Goal: Task Accomplishment & Management: Manage account settings

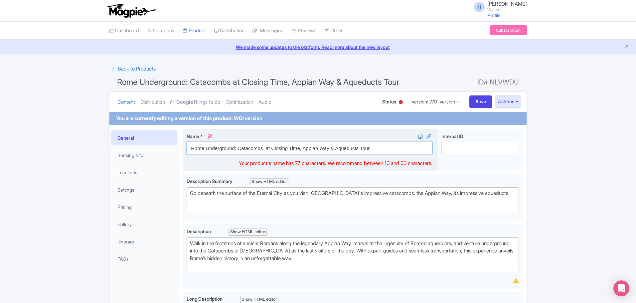
drag, startPoint x: 376, startPoint y: 148, endPoint x: 188, endPoint y: 140, distance: 187.6
click at [188, 140] on div "Name * i Rome Underground: Catacombs at Closing Time, Appian Way & Aqueducts To…" at bounding box center [309, 144] width 246 height 22
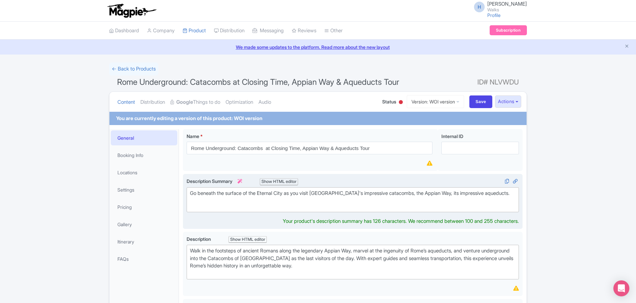
click at [298, 192] on div "Go beneath the surface of the Eternal City as you visit Rome's impressive catac…" at bounding box center [352, 196] width 325 height 15
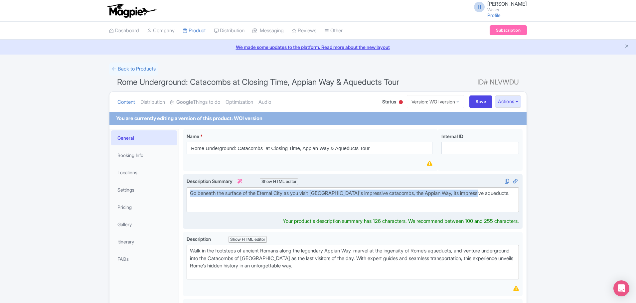
drag, startPoint x: 189, startPoint y: 193, endPoint x: 482, endPoint y: 197, distance: 292.9
click at [494, 190] on trix-editor "Go beneath the surface of the Eternal City as you visit Rome's impressive catac…" at bounding box center [352, 199] width 332 height 25
type trix-editor "<div>Go beneath the surface of the Eternal City as you visit Rome's impressive …"
copy div "Go beneath the surface of the Eternal City as you visit Rome's impressive catac…"
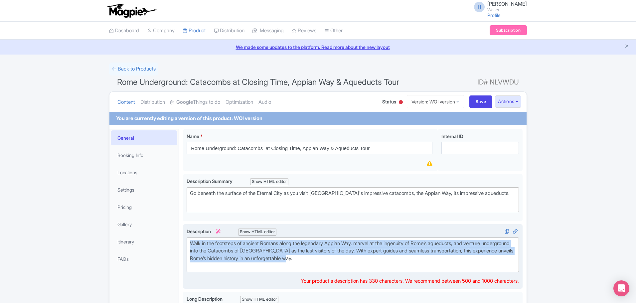
drag, startPoint x: 345, startPoint y: 259, endPoint x: 188, endPoint y: 242, distance: 157.8
click at [188, 242] on trix-editor "Walk in the footsteps of ancient Romans along the legendary Appian Way, marvel …" at bounding box center [352, 254] width 332 height 35
type trix-editor "<div>Walk in the footsteps of ancient Romans along the legendary Appian Way, ma…"
copy div "Walk in the footsteps of ancient Romans along the legendary Appian Way, marvel …"
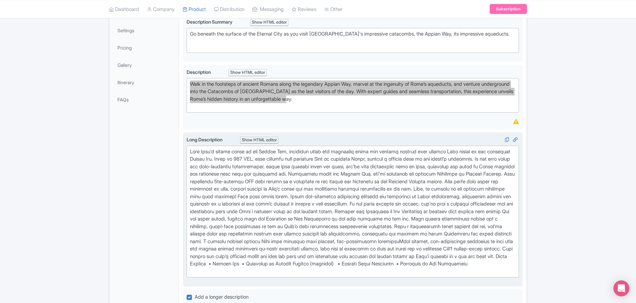
scroll to position [166, 0]
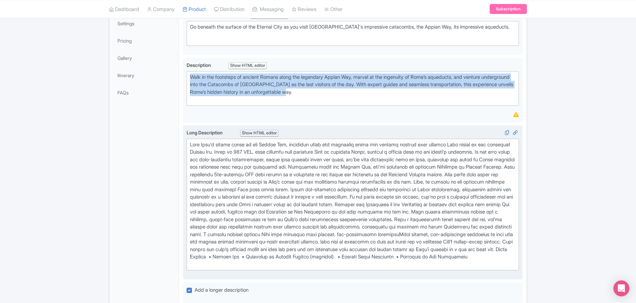
drag, startPoint x: 187, startPoint y: 143, endPoint x: 522, endPoint y: 265, distance: 355.7
click at [522, 265] on div "Long Description i Show HTML editor Bold Italic Strikethrough Link Heading Quot…" at bounding box center [352, 202] width 339 height 155
type trix-editor "<div>Walk Rome's oldest roads on the Appian Way, exploring tombs and aqueducts …"
copy div "Walk Rome's oldest roads on the Appian Way, exploring tombs and aqueducts along…"
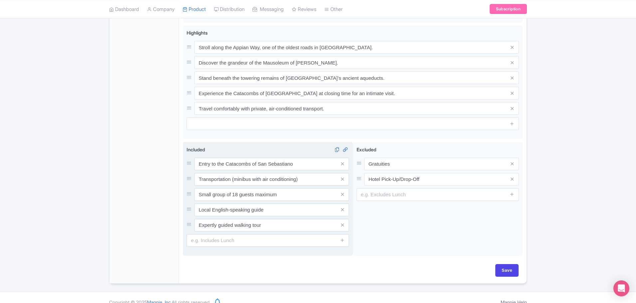
scroll to position [463, 0]
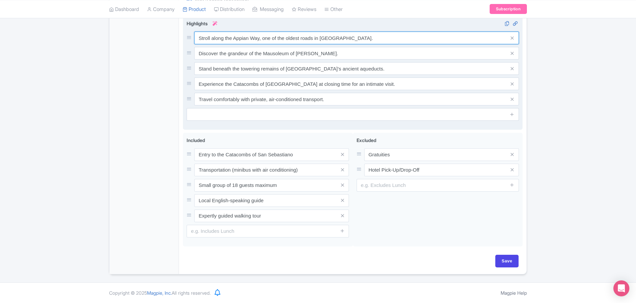
drag, startPoint x: 196, startPoint y: 36, endPoint x: 352, endPoint y: 43, distance: 156.0
click at [352, 43] on input "Stroll along the Appian Way, one of the oldest roads in Rome." at bounding box center [356, 38] width 324 height 13
drag, startPoint x: 196, startPoint y: 51, endPoint x: 346, endPoint y: 56, distance: 149.3
click at [346, 56] on input "Discover the grandeur of the Mausoleum of Cecilia Metella." at bounding box center [356, 53] width 324 height 13
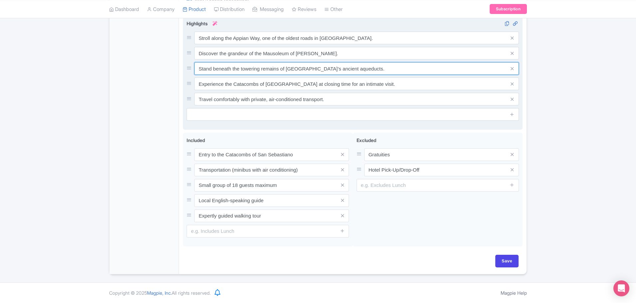
drag, startPoint x: 198, startPoint y: 70, endPoint x: 371, endPoint y: 67, distance: 172.5
click at [371, 67] on input "Stand beneath the towering remains of Rome’s ancient aqueducts." at bounding box center [356, 68] width 324 height 13
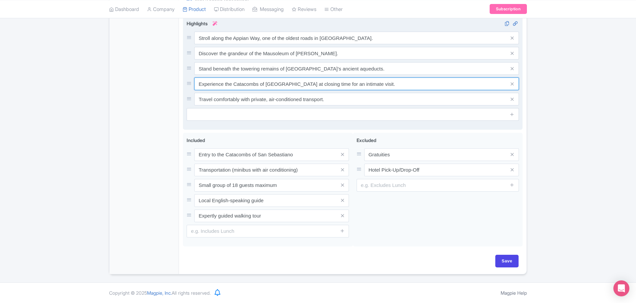
drag, startPoint x: 200, startPoint y: 83, endPoint x: 407, endPoint y: 82, distance: 207.4
click at [407, 82] on input "Experience the Catacombs of San Sebastiano at closing time for an intimate visi…" at bounding box center [356, 83] width 324 height 13
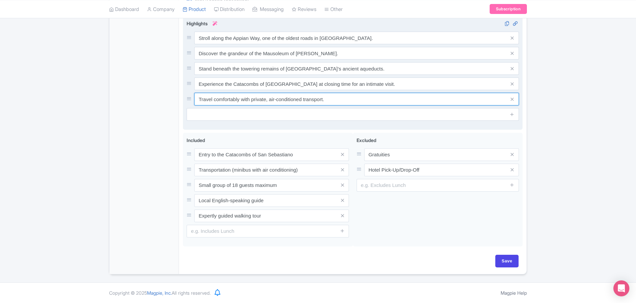
drag, startPoint x: 196, startPoint y: 102, endPoint x: 333, endPoint y: 102, distance: 136.6
click at [333, 102] on input "Travel comfortably with private, air-conditioned transport." at bounding box center [356, 99] width 324 height 13
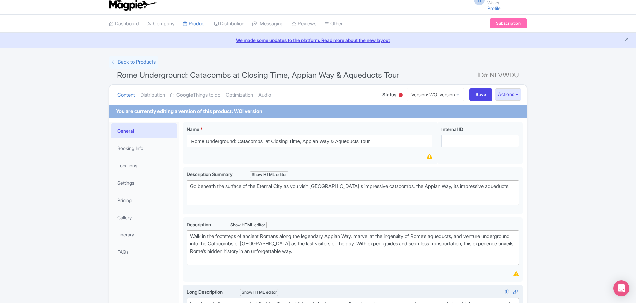
scroll to position [0, 0]
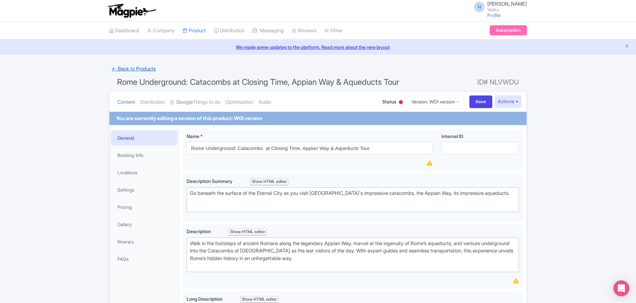
click at [135, 71] on link "← Back to Products" at bounding box center [133, 68] width 49 height 13
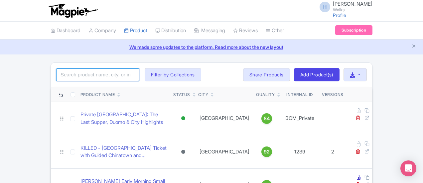
click at [56, 69] on input "search" at bounding box center [97, 74] width 83 height 13
click button "Search" at bounding box center [0, 0] width 0 height 0
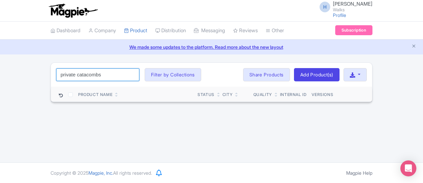
drag, startPoint x: 62, startPoint y: 71, endPoint x: 32, endPoint y: 77, distance: 31.2
click at [56, 77] on input "private catacombs" at bounding box center [97, 74] width 83 height 13
type input "p"
type input "catacombs"
click button "Search" at bounding box center [0, 0] width 0 height 0
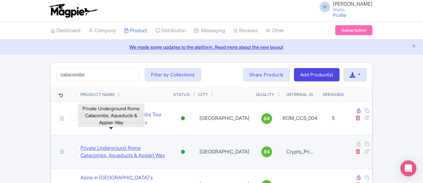
click at [93, 145] on link "Private Underground Rome Catacombs, Aqueducts & Appian Way" at bounding box center [123, 152] width 87 height 15
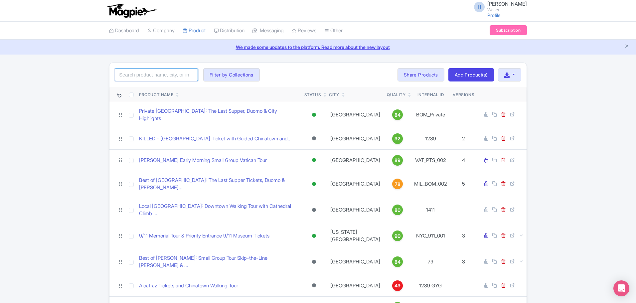
click at [156, 76] on input "search" at bounding box center [156, 74] width 83 height 13
type input "catacombs"
click button "Search" at bounding box center [0, 0] width 0 height 0
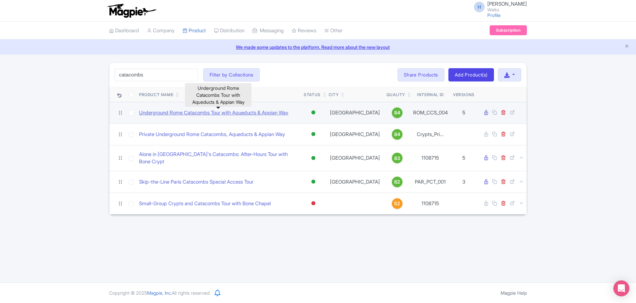
click at [213, 111] on link "Underground Rome Catacombs Tour with Aqueducts & Appian Way" at bounding box center [213, 113] width 149 height 8
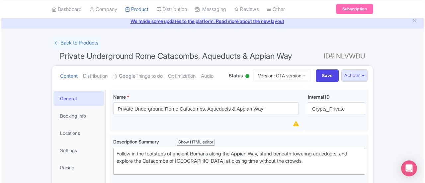
scroll to position [66, 0]
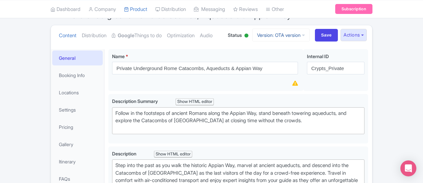
click at [309, 35] on link "Version: OTA version" at bounding box center [280, 35] width 57 height 13
click at [221, 44] on ul "Content Distribution Google Things to do Optimization Audio" at bounding box center [138, 35] width 165 height 20
click at [367, 36] on button "Actions" at bounding box center [353, 35] width 26 height 12
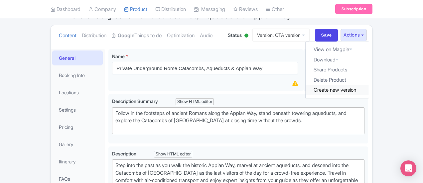
click at [369, 91] on link "Create new version" at bounding box center [336, 90] width 63 height 10
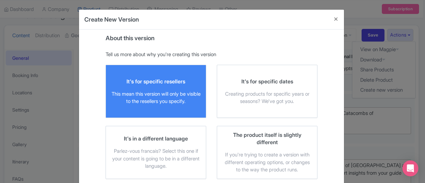
click at [122, 86] on div "It's for specific resellers This mean this version will only be visible to the …" at bounding box center [155, 92] width 89 height 28
click at [0, 0] on input "It's for specific resellers This mean this version will only be visible to the …" at bounding box center [0, 0] width 0 height 0
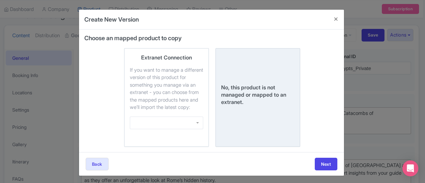
click at [272, 85] on div "No, this product is not managed or mapped to an extranet." at bounding box center [257, 97] width 73 height 87
click at [0, 0] on input "No, this product is not managed or mapped to an extranet." at bounding box center [0, 0] width 0 height 0
click at [319, 168] on button "Next" at bounding box center [326, 164] width 23 height 13
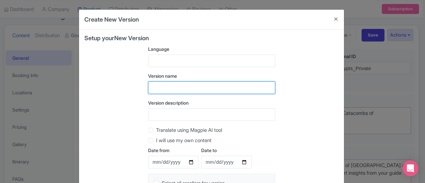
click at [164, 83] on input "text" at bounding box center [211, 87] width 127 height 13
type input "WOI Version"
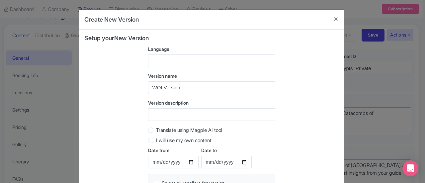
click at [163, 107] on div "Version description" at bounding box center [211, 110] width 127 height 22
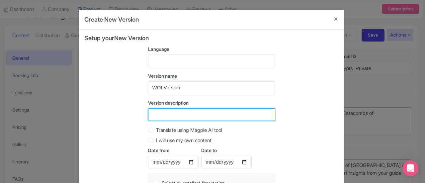
click at [163, 111] on input "Version description" at bounding box center [211, 114] width 127 height 13
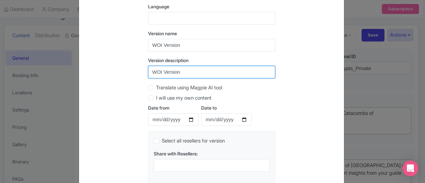
scroll to position [85, 0]
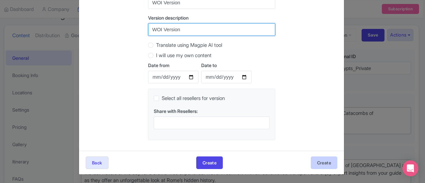
type input "WOI Version"
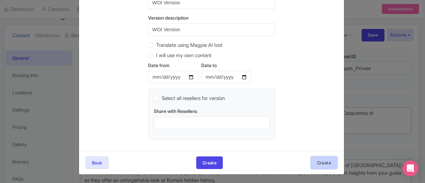
click at [332, 164] on button "Create" at bounding box center [324, 163] width 27 height 13
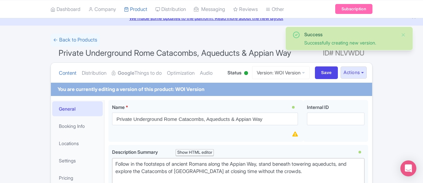
scroll to position [66, 0]
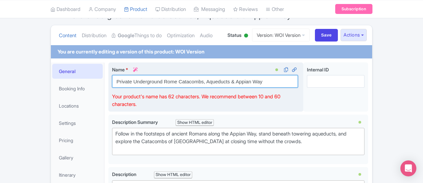
drag, startPoint x: 231, startPoint y: 79, endPoint x: 84, endPoint y: 78, distance: 146.9
click at [112, 78] on input "Private Underground Rome Catacombs, Aqueducts & Appian Way" at bounding box center [205, 81] width 186 height 13
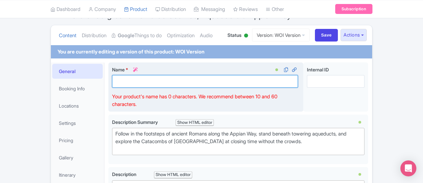
paste input "Rome Catacombs Private Tour: Appian Way & Aqueducts"
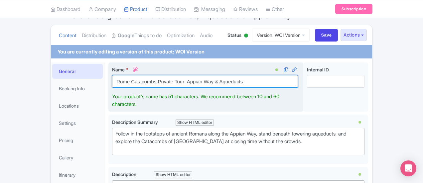
click at [153, 83] on input "Rome Catacombs Private Tour: Appian Way & Aqueducts" at bounding box center [205, 81] width 186 height 13
click at [154, 82] on input "Rome Catacombs Private Tour: Appian Way & Aqueducts" at bounding box center [205, 81] width 186 height 13
click at [193, 81] on input "Rome Catacombs Private Tour with Appian Way & Aqueducts" at bounding box center [205, 81] width 186 height 13
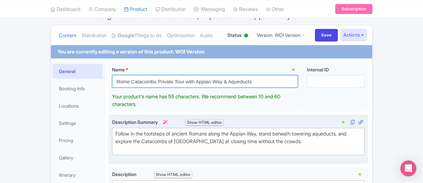
type input "Rome Catacombs Private Tour with Appian Way & Aqueducts"
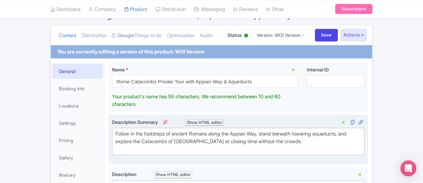
click at [112, 145] on trix-editor "Follow in the footsteps of ancient Romans along the Appian Way, stand beneath t…" at bounding box center [238, 141] width 252 height 27
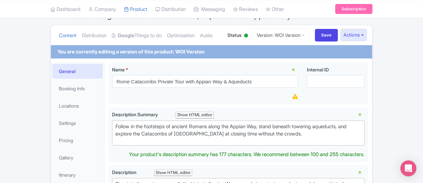
type trix-editor "<div>Follow in the footsteps of ancient Romans along the Appian Way, stand bene…"
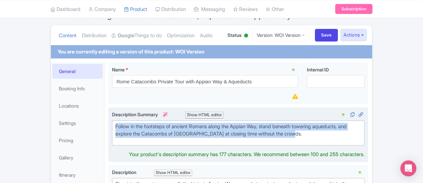
drag, startPoint x: 197, startPoint y: 134, endPoint x: 80, endPoint y: 120, distance: 118.2
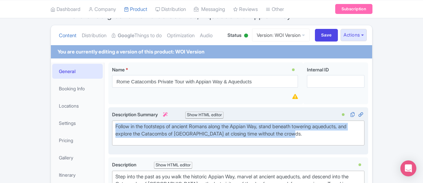
click at [164, 134] on div "Follow in the footsteps of ancient Romans along the Appian Way, stand beneath t…" at bounding box center [238, 130] width 246 height 15
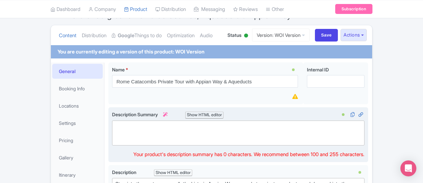
paste trix-editor "<div>&nbsp;Go deeper with a private Rome Catacombs tour. Explore the Appian Way…"
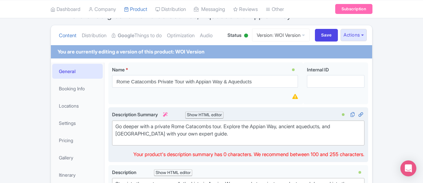
click at [115, 128] on div "Go deeper with a private Rome Catacombs tour. Explore the Appian Way, ancient a…" at bounding box center [238, 130] width 246 height 15
click at [112, 138] on trix-editor "Go deeper with a private Rome Catacombs tour. Explore the Appian Way, ancient a…" at bounding box center [238, 133] width 252 height 25
click at [112, 142] on trix-editor "Go deeper with a private Rome Catacombs tour. Explore the Appian Way, ancient a…" at bounding box center [238, 133] width 252 height 25
drag, startPoint x: 312, startPoint y: 126, endPoint x: 321, endPoint y: 157, distance: 31.9
click at [312, 127] on div "Go deeper with a private Rome Catacombs tour. Explore the Appian Way, ancient a…" at bounding box center [238, 130] width 246 height 15
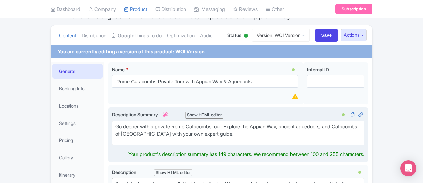
click at [132, 136] on div "Go deeper with a private Rome Catacombs tour. Explore the Appian Way, ancient a…" at bounding box center [238, 130] width 246 height 15
click at [125, 139] on trix-editor "Go deeper with a private Rome Catacombs tour. Explore the Appian Way, ancient a…" at bounding box center [238, 133] width 252 height 25
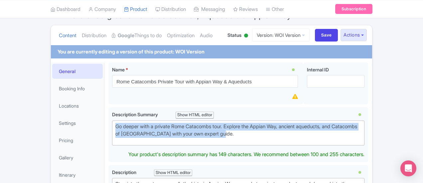
drag, startPoint x: 126, startPoint y: 133, endPoint x: 74, endPoint y: 121, distance: 52.6
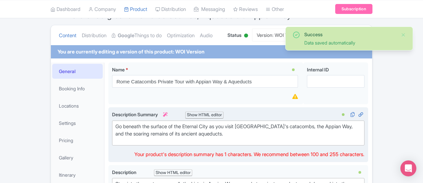
click at [115, 126] on div "Go beneath the surface of the Eternal City as you visit Rome's catacombs, the A…" at bounding box center [238, 130] width 246 height 15
click at [112, 138] on trix-editor "Go beneath the surface of the Eternal City as you visit Rome's catacombs, the A…" at bounding box center [238, 133] width 252 height 25
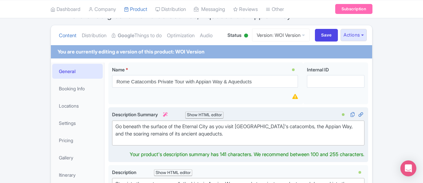
click at [212, 123] on div "Go beneath the surface of the Eternal City as you visit Rome's catacombs, the A…" at bounding box center [238, 130] width 246 height 15
drag, startPoint x: 336, startPoint y: 125, endPoint x: 353, endPoint y: 125, distance: 17.3
click at [353, 125] on div "Go beneath the surface of the Eternal City as you visit one of Rome's catacombs…" at bounding box center [238, 130] width 246 height 15
type trix-editor "<div>Go beneath the surface of the Eternal City as you visit one of Rome's cata…"
click at [115, 136] on div "Go beneath the surface of the Eternal City as you visit one of Rome's catacombs…" at bounding box center [238, 130] width 246 height 15
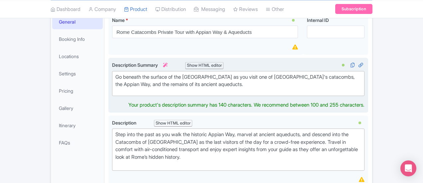
scroll to position [166, 0]
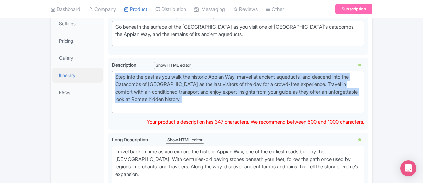
drag, startPoint x: 246, startPoint y: 92, endPoint x: 66, endPoint y: 71, distance: 180.3
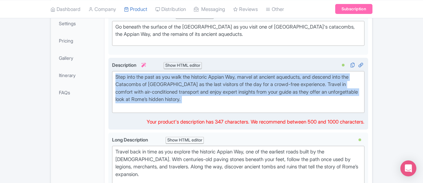
type trix-editor "<div>Step into the past as you walk the historic Appian Way, marvel at ancient …"
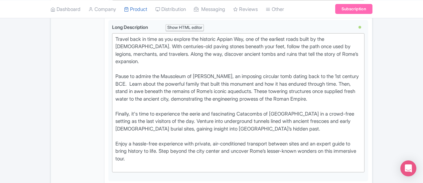
scroll to position [199, 0]
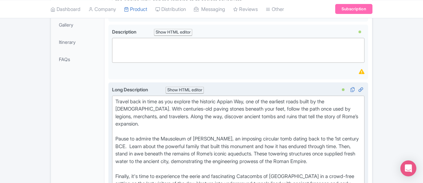
click at [112, 99] on trix-editor "Travel back in time as you explore the historic Appian Way, one of the earliest…" at bounding box center [238, 165] width 252 height 139
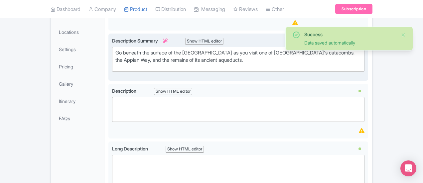
scroll to position [148, 0]
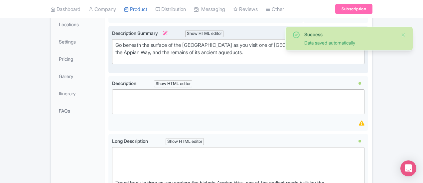
click at [247, 56] on trix-editor "Go beneath the surface of the Eternal City as you visit one of Rome's catacombs…" at bounding box center [238, 51] width 252 height 25
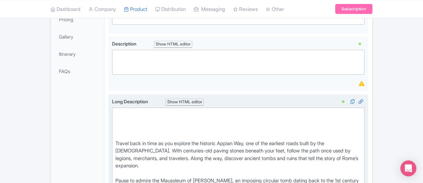
scroll to position [248, 0]
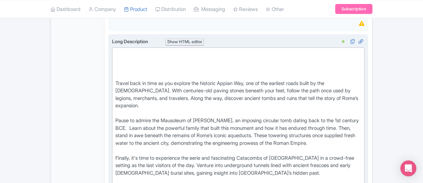
click at [112, 52] on div "Long Description i Show HTML editor Bold Italic Strikethrough Link Heading Quot…" at bounding box center [238, 127] width 252 height 179
paste trix-editor "<div><strong>Walk Rome’s Most Storied Road—Far from the Crowds<br></strong><br>…"
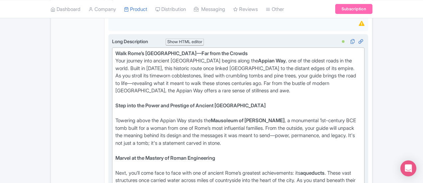
click at [163, 53] on strong "Walk Rome’s Most Storied Road—Far from the Crowds" at bounding box center [181, 53] width 132 height 6
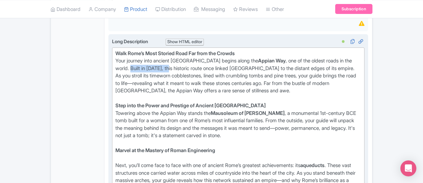
drag, startPoint x: 358, startPoint y: 58, endPoint x: 316, endPoint y: 59, distance: 41.2
click at [316, 59] on div "Walk Rome’s Most Storied Road Far from the Crowds Your journey into ancient Rom…" at bounding box center [238, 76] width 246 height 53
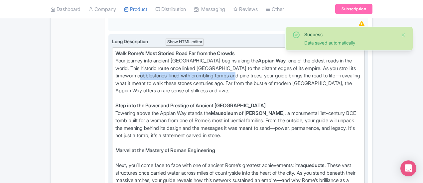
drag, startPoint x: 359, startPoint y: 66, endPoint x: 259, endPoint y: 67, distance: 99.4
click at [259, 67] on div "Walk Rome’s Most Storied Road Far from the Crowds Your journey into ancient Rom…" at bounding box center [238, 76] width 246 height 53
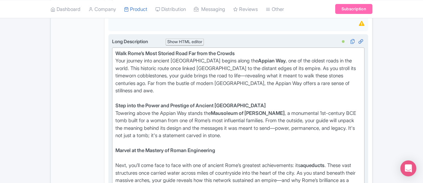
click at [339, 65] on div "Walk Rome’s Most Storied Road Far from the Crowds Your journey into ancient Rom…" at bounding box center [238, 76] width 246 height 53
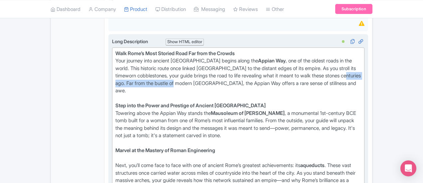
drag, startPoint x: 162, startPoint y: 73, endPoint x: 249, endPoint y: 74, distance: 87.4
click at [249, 74] on div "Walk Rome’s Most Storied Road Far from the Crowds Your journey into ancient Rom…" at bounding box center [238, 76] width 246 height 53
copy div "Far from the bustle of modern Rome,"
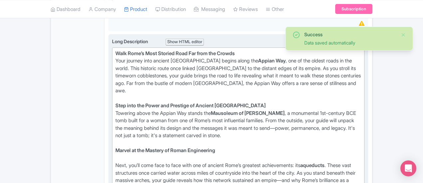
click at [115, 59] on div "Walk Rome’s Most Storied Road Far from the Crowds Your journey into ancient Rom…" at bounding box center [238, 76] width 246 height 53
paste trix-editor "Far from the bustle of modern Rome,"
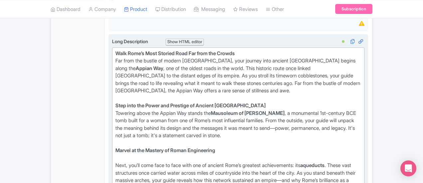
drag, startPoint x: 91, startPoint y: 59, endPoint x: 95, endPoint y: 70, distance: 12.7
click at [115, 59] on div "Walk Rome’s Most Storied Road Far from the Crowds Far from the bustle of modern…" at bounding box center [238, 76] width 246 height 53
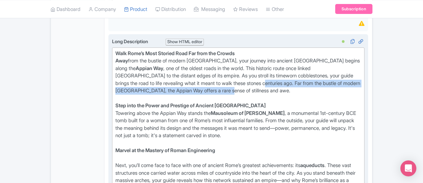
drag, startPoint x: 259, startPoint y: 75, endPoint x: 260, endPoint y: 81, distance: 6.8
click at [260, 81] on div "Walk Rome’s Most Storied Road Far from the Crowds Away from the bustle of moder…" at bounding box center [238, 76] width 246 height 53
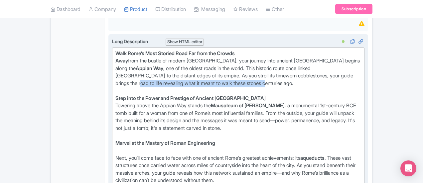
drag, startPoint x: 265, startPoint y: 76, endPoint x: 122, endPoint y: 72, distance: 142.7
click at [122, 72] on div "Walk Rome’s Most Storied Road Far from the Crowds Away from the bustle of moder…" at bounding box center [238, 72] width 246 height 45
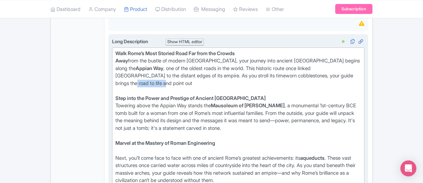
drag, startPoint x: 152, startPoint y: 74, endPoint x: 119, endPoint y: 76, distance: 33.0
click at [118, 75] on div "Walk Rome’s Most Storied Road Far from the Crowds Away from the bustle of moder…" at bounding box center [238, 72] width 246 height 45
click at [167, 75] on div "Walk Rome’s Most Storied Road Far from the Crowds Away from the bustle of moder…" at bounding box center [238, 72] width 246 height 45
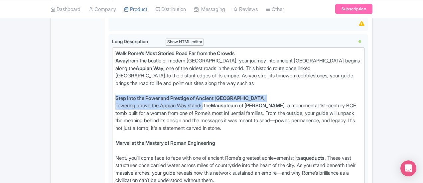
drag, startPoint x: 176, startPoint y: 97, endPoint x: 73, endPoint y: 86, distance: 103.2
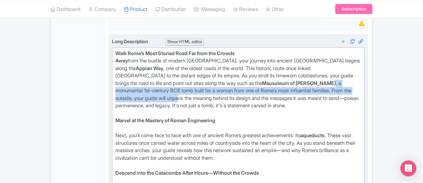
drag, startPoint x: 296, startPoint y: 75, endPoint x: 300, endPoint y: 82, distance: 7.9
click at [300, 82] on div "Walk Rome’s Most Storied Road Far from the Crowds Away from the bustle of moder…" at bounding box center [238, 83] width 246 height 67
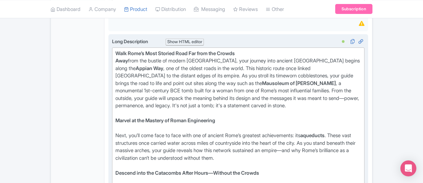
click at [300, 85] on div "Walk Rome’s Most Storied Road Far from the Crowds Away from the bustle of moder…" at bounding box center [238, 83] width 246 height 67
click at [298, 73] on div "Walk Rome’s Most Storied Road Far from the Crowds Away from the bustle of moder…" at bounding box center [238, 83] width 246 height 67
drag, startPoint x: 367, startPoint y: 89, endPoint x: 301, endPoint y: 73, distance: 67.7
click at [301, 73] on div "Walk Rome’s Most Storied Road Far from the Crowds Away from the bustle of moder…" at bounding box center [238, 83] width 246 height 67
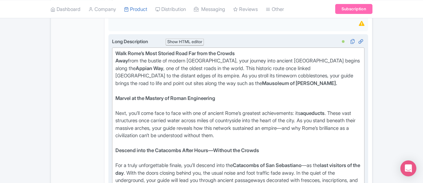
click at [123, 95] on div "Marvel at the Mastery of Roman Engineering" at bounding box center [238, 102] width 246 height 15
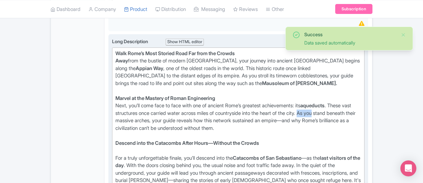
drag, startPoint x: 225, startPoint y: 105, endPoint x: 209, endPoint y: 106, distance: 16.0
click at [209, 106] on div "Next, you’ll come face to face with one of ancient Rome’s greatest achievements…" at bounding box center [238, 121] width 246 height 38
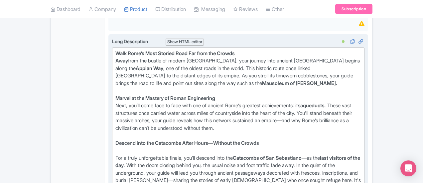
click at [307, 104] on div "Next, you’ll come face to face with one of ancient Rome’s greatest achievements…" at bounding box center [238, 121] width 246 height 38
drag, startPoint x: 340, startPoint y: 103, endPoint x: 357, endPoint y: 104, distance: 16.3
click at [357, 104] on div "Next, you’ll come face to face with one of ancient Rome’s greatest achievements…" at bounding box center [238, 121] width 246 height 38
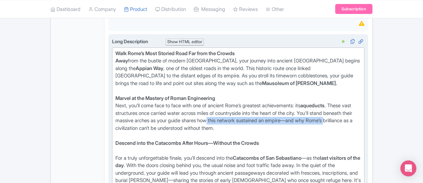
drag, startPoint x: 353, startPoint y: 108, endPoint x: 176, endPoint y: 110, distance: 176.8
click at [176, 110] on div "Next, you’ll come face to face with one of ancient Rome’s greatest achievements…" at bounding box center [238, 121] width 246 height 38
click at [173, 112] on div "Next, you’ll come face to face with one of ancient Rome’s greatest achievements…" at bounding box center [238, 121] width 246 height 38
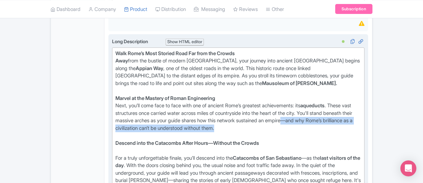
drag, startPoint x: 324, startPoint y: 111, endPoint x: 131, endPoint y: 109, distance: 192.8
click at [131, 109] on div "Next, you’ll come face to face with one of ancient Rome’s greatest achievements…" at bounding box center [238, 121] width 246 height 38
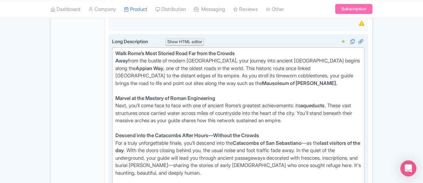
click at [189, 132] on strong "Descend into the Catacombs After Hours—Without the Crowds" at bounding box center [187, 135] width 144 height 6
click at [289, 134] on div "Descend into the Catacombs After Hours Without the Crowds For a truly unforgett…" at bounding box center [238, 158] width 246 height 53
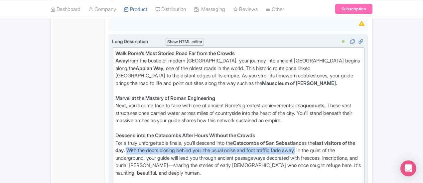
drag, startPoint x: 358, startPoint y: 132, endPoint x: 229, endPoint y: 138, distance: 128.4
click at [229, 138] on div "Descend into the Catacombs After Hours Without the Crowds For a truly unforgett…" at bounding box center [238, 158] width 246 height 53
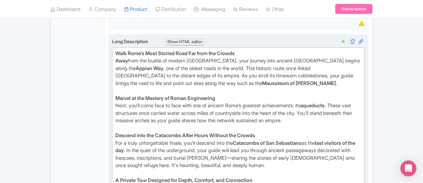
click at [361, 140] on div "Descend into the Catacombs After Hours Without the Crowds For a truly unforgett…" at bounding box center [238, 154] width 246 height 45
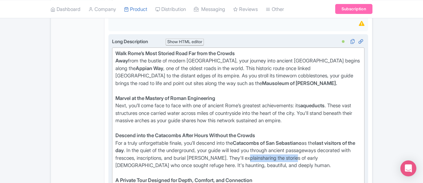
drag, startPoint x: 152, startPoint y: 150, endPoint x: 101, endPoint y: 150, distance: 50.9
click at [115, 150] on div "Descend into the Catacombs After Hours Without the Crowds For a truly unforgett…" at bounding box center [238, 154] width 246 height 45
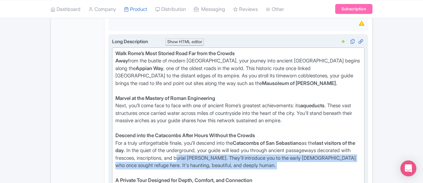
drag, startPoint x: 347, startPoint y: 144, endPoint x: 271, endPoint y: 152, distance: 76.8
click at [253, 151] on div "Descend into the Catacombs After Hours Without the Crowds For a truly unforgett…" at bounding box center [238, 154] width 246 height 45
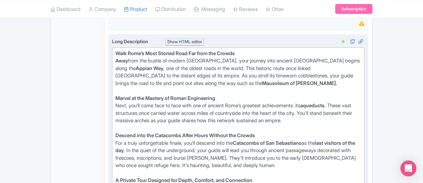
click at [285, 156] on div "Descend into the Catacombs After Hours Without the Crowds For a truly unforgett…" at bounding box center [238, 154] width 246 height 45
drag, startPoint x: 330, startPoint y: 148, endPoint x: 244, endPoint y: 153, distance: 86.2
click at [242, 151] on div "Descend into the Catacombs After Hours Without the Crowds For a truly unforgett…" at bounding box center [238, 154] width 246 height 45
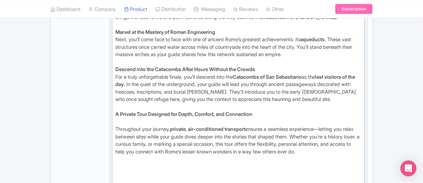
scroll to position [314, 0]
click at [115, 110] on div "A Private Tour Designed for Depth, Comfort, and Connection" at bounding box center [238, 117] width 246 height 15
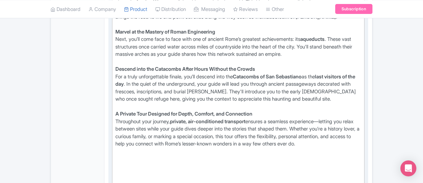
scroll to position [347, 0]
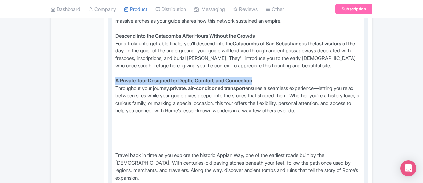
drag, startPoint x: 230, startPoint y: 62, endPoint x: 83, endPoint y: 67, distance: 147.4
click at [112, 67] on trix-editor "Walk Rome’s Most Storied Road Far from the Crowds Away from the bustle of moder…" at bounding box center [238, 118] width 252 height 341
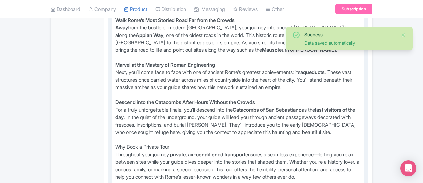
scroll to position [248, 0]
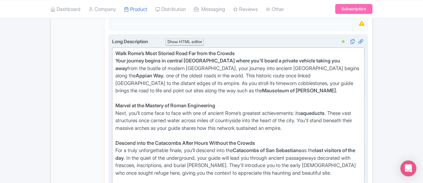
click at [342, 58] on div "Walk Rome’s Most Storied Road Far from the Crowds Your journey begins in centra…" at bounding box center [238, 76] width 246 height 53
click at [361, 58] on div "Walk Rome’s Most Storied Road Far from the Crowds Your journey begins in centra…" at bounding box center [238, 76] width 246 height 53
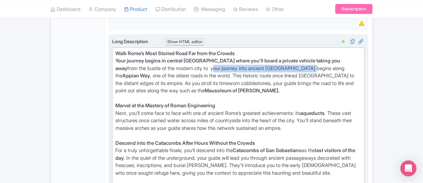
drag, startPoint x: 388, startPoint y: 61, endPoint x: 176, endPoint y: 67, distance: 211.8
click at [176, 67] on div "Walk Rome’s Most Storied Road Far from the Crowds Your journey begins in centra…" at bounding box center [238, 76] width 246 height 53
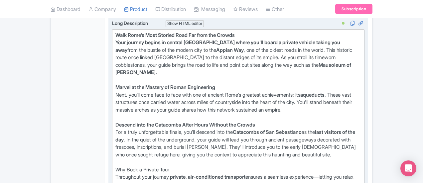
scroll to position [281, 0]
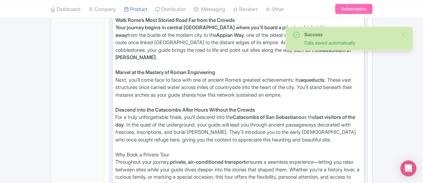
click at [237, 159] on div "Throughout your journey, private, air-conditioned transport ensures a seamless …" at bounding box center [238, 178] width 246 height 38
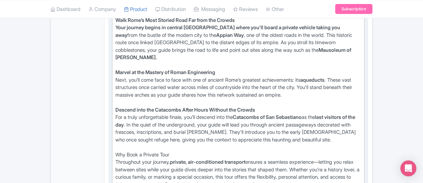
click at [115, 159] on div "Throughout your journey, private, air-conditioned transport ensures a seamless …" at bounding box center [238, 178] width 246 height 38
paste trix-editor "<div><strong>Walk Rome’s Most Storied Road Far from the Crowds<br>Your journey …"
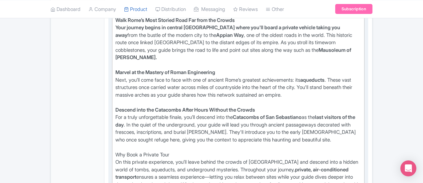
click at [361, 159] on div "On this private experience, you’ll leave behind the crowds of central Rome and …" at bounding box center [238, 185] width 246 height 53
drag, startPoint x: 150, startPoint y: 159, endPoint x: 274, endPoint y: 151, distance: 124.2
click at [274, 159] on div "On this private experience, you’ll leave behind the crowds of central Rome and …" at bounding box center [238, 185] width 246 height 53
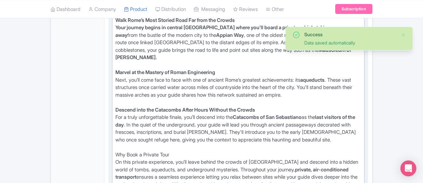
click at [355, 159] on div "On this private experience, you’ll leave behind the crowds of central Rome and …" at bounding box center [238, 185] width 246 height 53
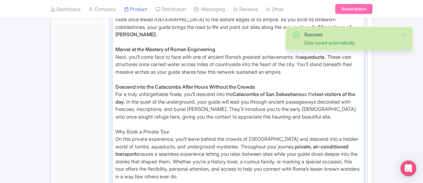
scroll to position [314, 0]
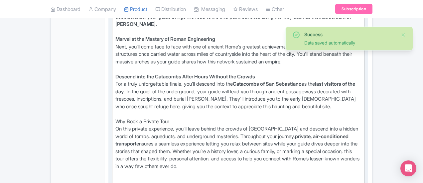
click at [343, 125] on div "On this private experience, you’ll leave behind the crowds of central Rome and …" at bounding box center [238, 151] width 246 height 53
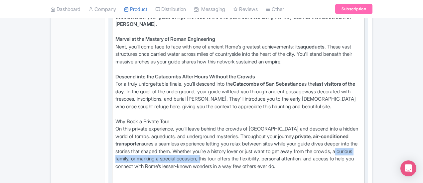
drag, startPoint x: 237, startPoint y: 126, endPoint x: 126, endPoint y: 128, distance: 110.7
click at [126, 128] on div "On this private experience, you’ll leave behind the crowds of central Rome and …" at bounding box center [238, 151] width 246 height 53
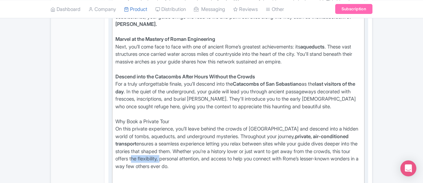
drag, startPoint x: 161, startPoint y: 129, endPoint x: 192, endPoint y: 129, distance: 31.2
click at [192, 129] on div "On this private experience, you’ll leave behind the crowds of central Rome and …" at bounding box center [238, 151] width 246 height 53
click at [213, 128] on div "On this private experience, you’ll leave behind the crowds of central Rome and …" at bounding box center [238, 151] width 246 height 53
drag, startPoint x: 268, startPoint y: 127, endPoint x: 248, endPoint y: 128, distance: 20.0
click at [248, 128] on div "On this private experience, you’ll leave behind the crowds of central Rome and …" at bounding box center [238, 151] width 246 height 53
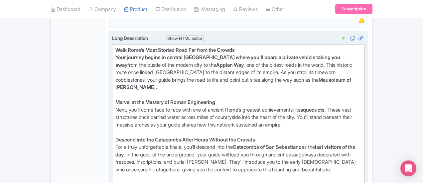
scroll to position [181, 0]
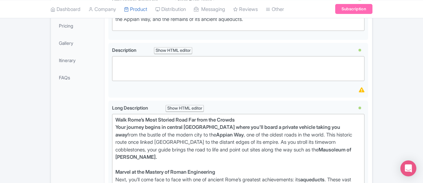
drag, startPoint x: 114, startPoint y: 169, endPoint x: 72, endPoint y: 112, distance: 70.3
copy trix-editor "Walk Rome’s Most Storied Road Far from the Crowds Your journey begins in centra…"
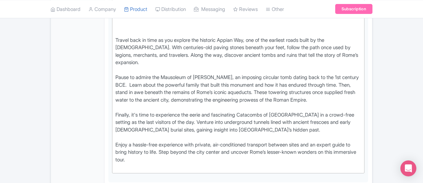
scroll to position [447, 0]
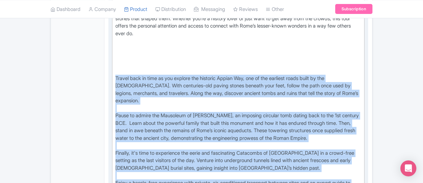
drag, startPoint x: 304, startPoint y: 143, endPoint x: 81, endPoint y: 46, distance: 242.8
click at [112, 46] on trix-editor "Walk Rome’s Most Storied Road Far from the Crowds Your journey begins in centra…" at bounding box center [238, 30] width 252 height 364
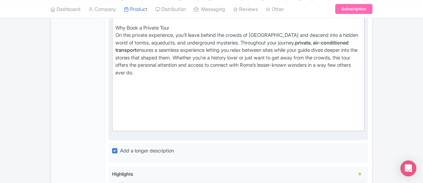
scroll to position [381, 0]
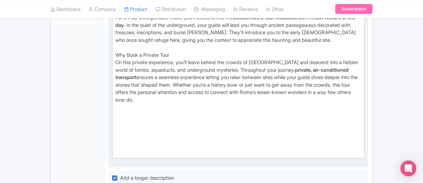
click at [115, 121] on div at bounding box center [238, 133] width 246 height 45
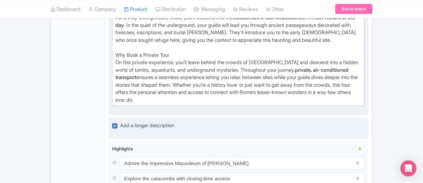
type trix-editor "<div><strong>Walk Rome’s Most Storied Road Far from the Crowds<br>Your journey …"
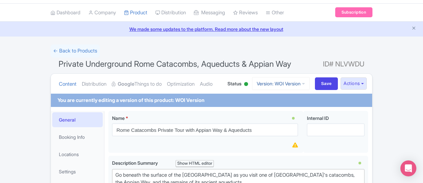
scroll to position [15, 0]
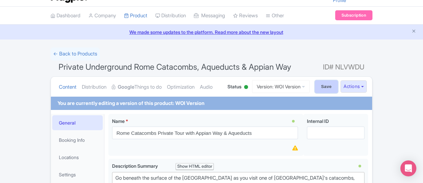
click at [338, 85] on input "Save" at bounding box center [326, 86] width 23 height 13
type input "Saving..."
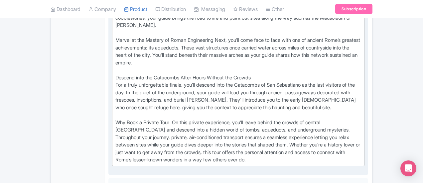
scroll to position [328, 0]
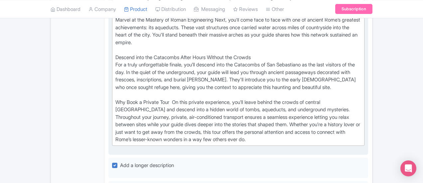
click at [148, 70] on div "Walk Rome’s Most Storied Road Far from the Crowds Your journey begins in centra…" at bounding box center [238, 53] width 246 height 179
type trix-editor "<div>Walk Rome’s Most Storied Road Far from the Crowds<br>Your journey begins i…"
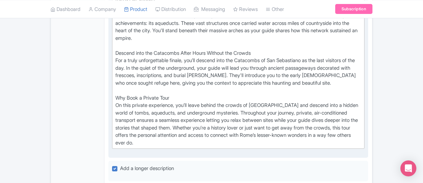
scroll to position [432, 0]
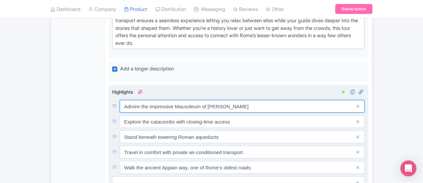
drag, startPoint x: 214, startPoint y: 68, endPoint x: 86, endPoint y: 67, distance: 128.3
click at [112, 100] on div "Admire the impressive Mausoleum of [PERSON_NAME]" at bounding box center [238, 106] width 252 height 13
paste input "✔ Private Tour with Expert Local Guide – A storyteller just for your group, rea…"
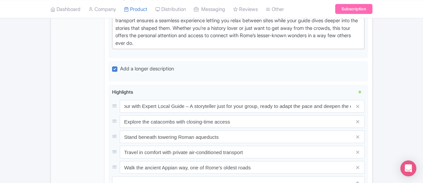
scroll to position [0, 0]
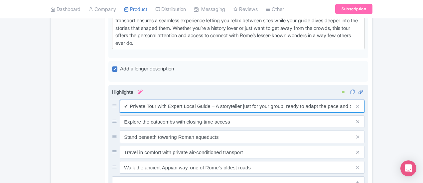
drag, startPoint x: 98, startPoint y: 67, endPoint x: 79, endPoint y: 66, distance: 18.7
click at [108, 85] on div "Admire the impressive Mausoleum of Cecilia Metella Explore the catacombs with c…" at bounding box center [238, 142] width 260 height 114
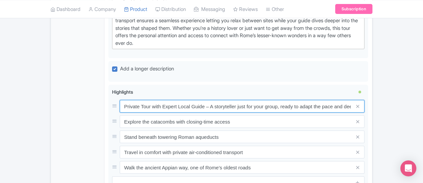
type input "Private Tour with Expert Local Guide – A storyteller just for your group, ready…"
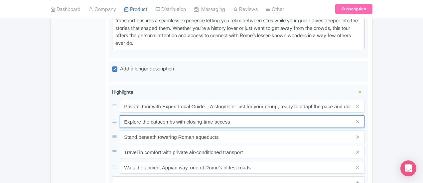
drag, startPoint x: 215, startPoint y: 80, endPoint x: 75, endPoint y: 79, distance: 140.3
click at [104, 79] on div "Rome Catacombs Private Tour with Appian Way & Aqueducts Name * i Rome Catacombs…" at bounding box center [238, 7] width 268 height 629
paste input "✔ After-Hours Access to San Sebastiano Catacombs – Enter as the last visitors o…"
drag, startPoint x: 123, startPoint y: 83, endPoint x: 67, endPoint y: 79, distance: 56.0
click at [67, 79] on div "General Booking Info Locations Settings Pricing Gallery Itinerary FAQs Rome Cat…" at bounding box center [211, 7] width 321 height 629
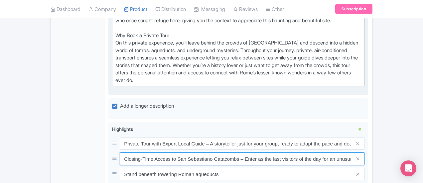
scroll to position [399, 0]
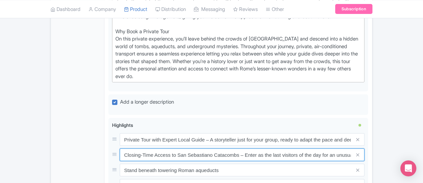
type input "Closing-Time Access to San Sebastiano Catacombs – Enter as the last visitors of…"
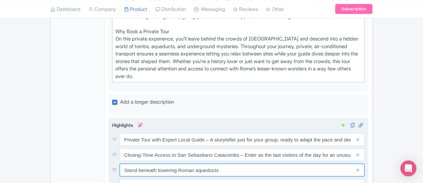
drag, startPoint x: 166, startPoint y: 125, endPoint x: 88, endPoint y: 122, distance: 78.2
click at [112, 133] on div "Private Tour with Expert Local Guide – A storyteller just for your group, ready…" at bounding box center [238, 170] width 252 height 74
paste input "Walk the Legendary Appian Way – Tread the same ancient road as Roman legions an…"
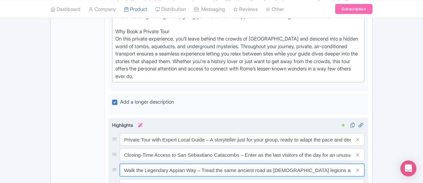
click at [258, 164] on input "Walk the Legendary Appian Way – Tread the same ancient road as Roman legions an…" at bounding box center [242, 170] width 245 height 13
drag, startPoint x: 262, startPoint y: 131, endPoint x: 310, endPoint y: 131, distance: 48.2
click at [310, 164] on input "Walk the Legendary Appian Way – Tread the same ancient road as Romans legions a…" at bounding box center [242, 170] width 245 height 13
drag, startPoint x: 292, startPoint y: 129, endPoint x: 273, endPoint y: 133, distance: 19.1
click at [273, 164] on input "Walk the Legendary Appian Way – Tread the same ancient road as Romans with excl…" at bounding box center [242, 170] width 245 height 13
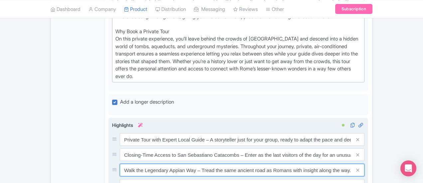
click at [288, 164] on input "Walk the Legendary Appian Way – Tread the same ancient road as Romans with insi…" at bounding box center [242, 170] width 245 height 13
type input "Walk the Legendary Appian Way – Tread the same ancient road as Romans with insi…"
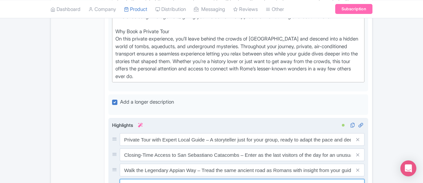
drag, startPoint x: 213, startPoint y: 144, endPoint x: 93, endPoint y: 143, distance: 120.3
click at [120, 179] on input "Travel in comfort with private air-conditioned transport" at bounding box center [242, 185] width 245 height 13
paste input "See Rome’s Towering Aqueducts Up Close – Marvel at these ancient engineering ma…"
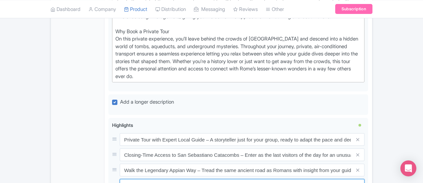
type input "See Rome’s Towering Aqueducts Up Close – Marvel at these ancient engineering ma…"
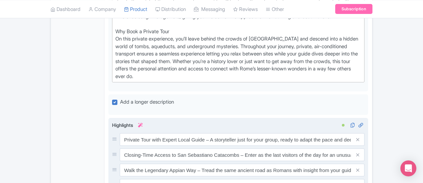
drag, startPoint x: 178, startPoint y: 156, endPoint x: 90, endPoint y: 150, distance: 88.2
click at [112, 150] on div "Private Tour with Expert Local Guide – A storyteller just for your group, ready…" at bounding box center [238, 170] width 252 height 74
paste input "Private, Air-Conditioned Transport – Relax between sites with seamless, comfort…"
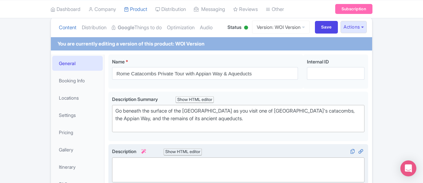
scroll to position [0, 0]
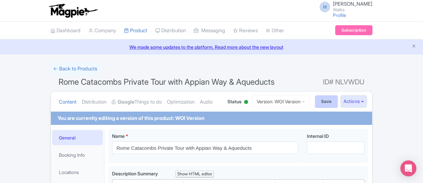
type input "Private, Air-Conditioned Transport – Relax between sites with seamless, comfort…"
click at [338, 102] on input "Save" at bounding box center [326, 101] width 23 height 13
type input "Saving..."
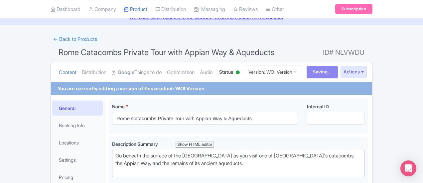
scroll to position [66, 0]
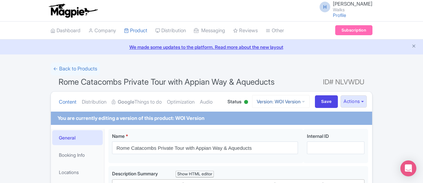
click at [309, 103] on link "Version: WOI Version" at bounding box center [281, 101] width 58 height 13
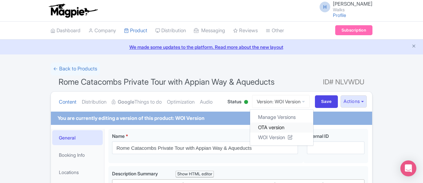
click at [313, 124] on link "OTA version" at bounding box center [281, 127] width 63 height 10
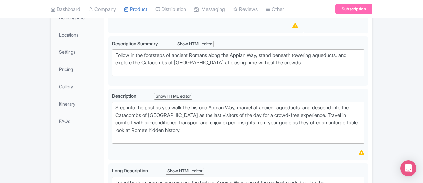
scroll to position [99, 0]
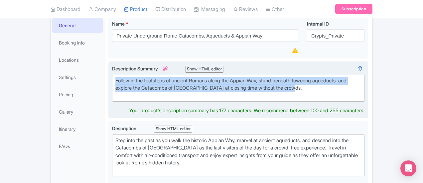
drag, startPoint x: 171, startPoint y: 83, endPoint x: 82, endPoint y: 79, distance: 88.5
click at [112, 79] on trix-editor "Follow in the footsteps of ancient Romans along the Appian Way, stand beneath t…" at bounding box center [238, 88] width 252 height 27
type trix-editor "<div>Follow in the footsteps of ancient Romans along the Appian Way, stand bene…"
copy div "Follow in the footsteps of ancient Romans along the Appian Way, stand beneath t…"
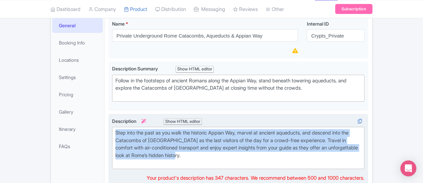
drag, startPoint x: 257, startPoint y: 147, endPoint x: 84, endPoint y: 128, distance: 173.8
click at [115, 129] on div "Step into the past as you walk the historic Appian Way, marvel at ancient aqued…" at bounding box center [238, 148] width 246 height 38
type trix-editor "<div>Step into the past as you walk the historic Appian Way, marvel at ancient …"
copy div "Step into the past as you walk the historic Appian Way, marvel at ancient aqued…"
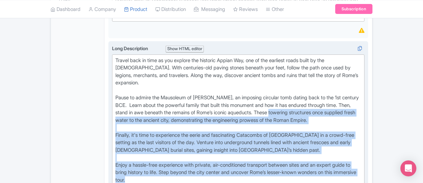
scroll to position [232, 0]
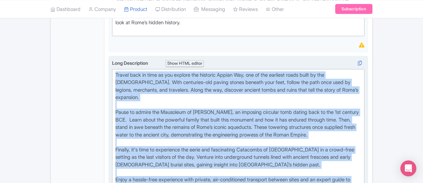
drag, startPoint x: 304, startPoint y: 130, endPoint x: 81, endPoint y: 65, distance: 231.8
click at [112, 69] on trix-editor "Travel back in time as you explore the historic Appian Way, one of the earliest…" at bounding box center [238, 138] width 252 height 139
type trix-editor "<lor>Ipsumd sita co adip el sed doeiusm tem incididu Utlabo Etd, mag al eni adm…"
copy div "Loremi dolo si amet co adi elitsed doe temporin Utlabo Etd, mag al eni adminimv…"
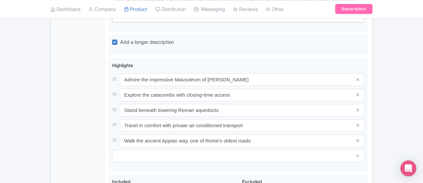
scroll to position [431, 0]
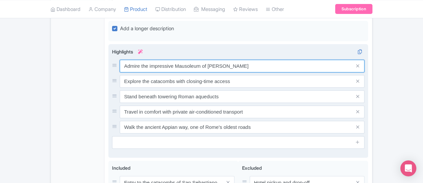
drag, startPoint x: 217, startPoint y: 33, endPoint x: 86, endPoint y: 29, distance: 130.3
click at [112, 60] on div "Admire the impressive Mausoleum of [PERSON_NAME]" at bounding box center [238, 66] width 252 height 13
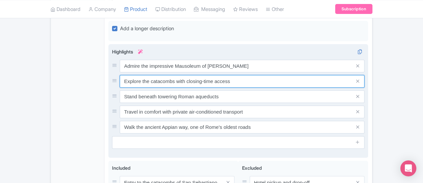
drag, startPoint x: 202, startPoint y: 48, endPoint x: 88, endPoint y: 45, distance: 114.4
click at [112, 75] on div "Explore the catacombs with closing-time access" at bounding box center [238, 81] width 252 height 13
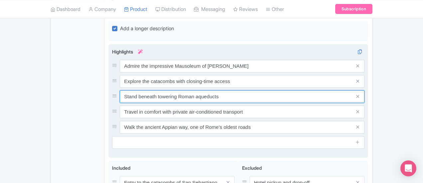
drag, startPoint x: 90, startPoint y: 65, endPoint x: 198, endPoint y: 64, distance: 107.7
click at [198, 90] on input "Stand beneath towering Roman aqueducts" at bounding box center [242, 96] width 245 height 13
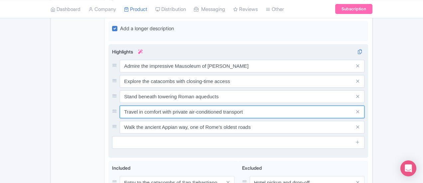
drag, startPoint x: 91, startPoint y: 78, endPoint x: 263, endPoint y: 77, distance: 171.8
click at [263, 106] on input "Travel in comfort with private air-conditioned transport" at bounding box center [242, 112] width 245 height 13
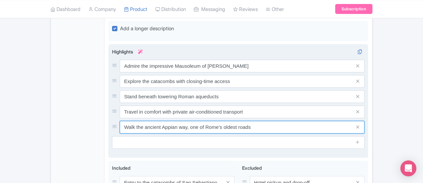
drag, startPoint x: 91, startPoint y: 94, endPoint x: 226, endPoint y: 95, distance: 134.6
click at [226, 121] on input "Walk the ancient Appian way, one of Rome’s oldest roads" at bounding box center [242, 127] width 245 height 13
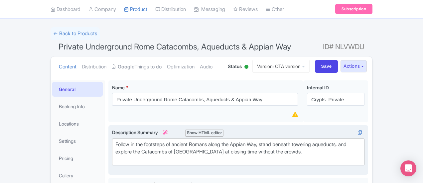
scroll to position [33, 0]
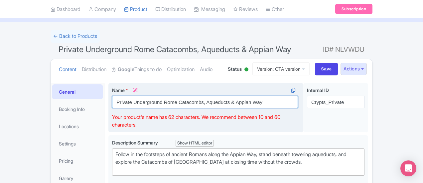
click at [131, 103] on input "Private Underground Rome Catacombs, Aqueducts & Appian Way" at bounding box center [205, 102] width 186 height 13
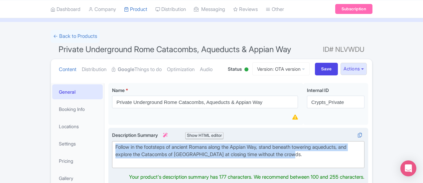
drag, startPoint x: 154, startPoint y: 153, endPoint x: 83, endPoint y: 145, distance: 71.3
click at [112, 145] on trix-editor "Follow in the footsteps of ancient Romans along the Appian Way, stand beneath t…" at bounding box center [238, 154] width 252 height 27
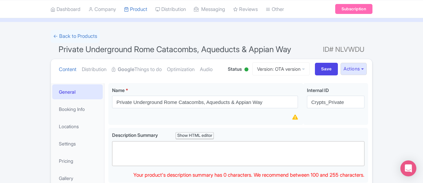
paste trix-editor "&nbsp;Walk the Appian Way, marvel at Roman aqueducts, and explore the Catacombs…"
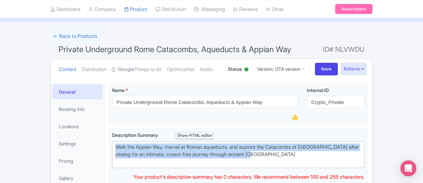
drag, startPoint x: 184, startPoint y: 152, endPoint x: 74, endPoint y: 143, distance: 110.1
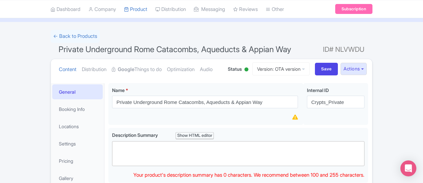
paste trix-editor "&nbsp;Walk the Appian Way, marvel at Roman aqueducts, and explore the Catacombs…"
type trix-editor "<div>&nbsp;Walk the Appian Way, marvel at Roman aqueducts, and explore the Cata…"
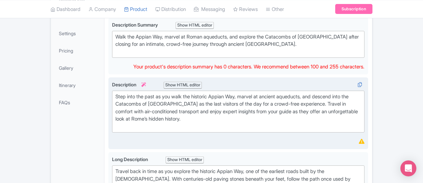
scroll to position [132, 0]
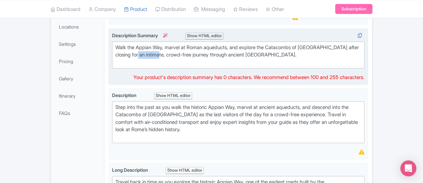
drag, startPoint x: 356, startPoint y: 46, endPoint x: 379, endPoint y: 46, distance: 22.3
click at [361, 46] on div "Walk the Appian Way, marvel at Roman aqueducts, and explore the Catacombs of [G…" at bounding box center [238, 55] width 246 height 23
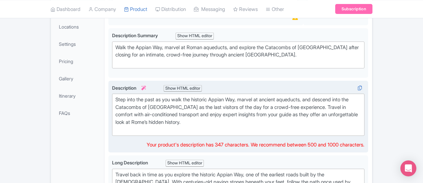
click at [129, 124] on div "Step into the past as you walk the historic Appian Way, marvel at ancient aqued…" at bounding box center [238, 115] width 246 height 38
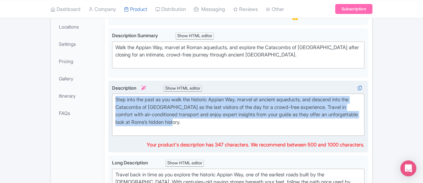
drag, startPoint x: 204, startPoint y: 112, endPoint x: 80, endPoint y: 96, distance: 125.1
click at [108, 96] on div "Step into the past as you walk the historic Appian Way, marvel at ancient aqued…" at bounding box center [238, 117] width 260 height 72
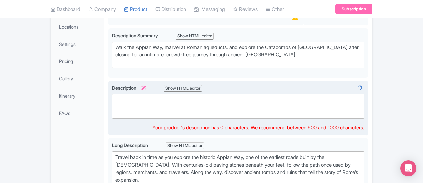
paste trix-editor "&nbsp;Step beyond the [GEOGRAPHIC_DATA] to uncover Rome’s hidden past on this p…"
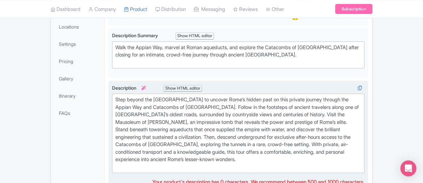
click at [112, 156] on trix-editor "Step beyond the [GEOGRAPHIC_DATA] to uncover Rome’s hidden past on this private…" at bounding box center [238, 133] width 252 height 79
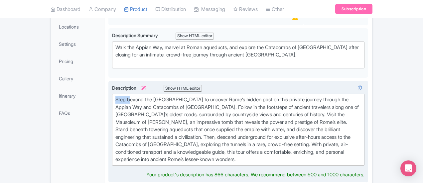
drag, startPoint x: 97, startPoint y: 97, endPoint x: 81, endPoint y: 97, distance: 15.6
click at [112, 97] on trix-editor "Step beyond the [GEOGRAPHIC_DATA] to uncover Rome’s hidden past on this private…" at bounding box center [238, 130] width 252 height 72
drag, startPoint x: 212, startPoint y: 98, endPoint x: 227, endPoint y: 97, distance: 14.6
click at [227, 97] on div "Go beyond the [GEOGRAPHIC_DATA] to uncover Rome’s hidden past on this private j…" at bounding box center [238, 129] width 246 height 67
drag, startPoint x: 308, startPoint y: 107, endPoint x: 347, endPoint y: 107, distance: 38.6
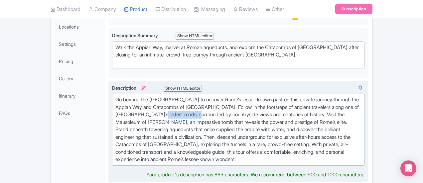
click at [347, 107] on div "Go beyond the [GEOGRAPHIC_DATA] to uncover Rome’s lesser-known past on this pri…" at bounding box center [238, 129] width 246 height 67
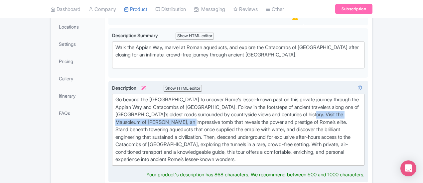
drag, startPoint x: 148, startPoint y: 111, endPoint x: 258, endPoint y: 115, distance: 110.4
click at [258, 115] on div "Go beyond the [GEOGRAPHIC_DATA] to uncover Rome’s lesser-known past on this pri…" at bounding box center [238, 129] width 246 height 67
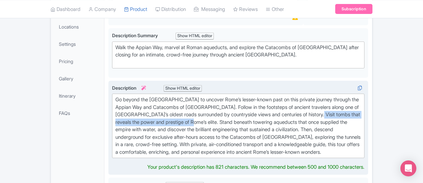
drag, startPoint x: 160, startPoint y: 113, endPoint x: 280, endPoint y: 115, distance: 120.7
click at [280, 115] on div "Go beyond the [GEOGRAPHIC_DATA] to uncover Rome’s lesser-known past on this pri…" at bounding box center [238, 126] width 246 height 60
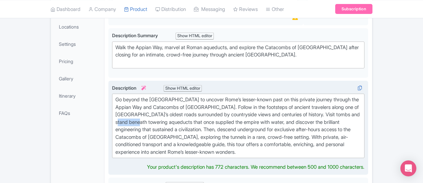
drag, startPoint x: 205, startPoint y: 114, endPoint x: 226, endPoint y: 115, distance: 21.0
click at [226, 115] on div "Go beyond the [GEOGRAPHIC_DATA] to uncover Rome’s lesser-known past on this pri…" at bounding box center [238, 126] width 246 height 60
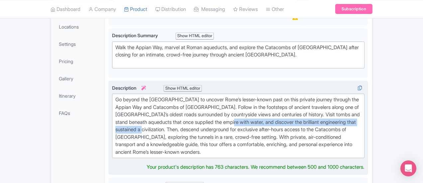
drag, startPoint x: 178, startPoint y: 121, endPoint x: 326, endPoint y: 113, distance: 147.8
click at [326, 113] on div "Go beyond the [GEOGRAPHIC_DATA] to uncover Rome’s lesser-known past on this pri…" at bounding box center [238, 126] width 246 height 60
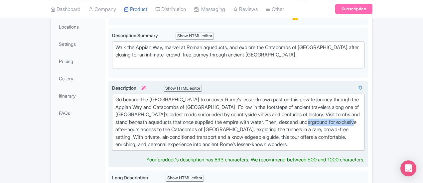
drag, startPoint x: 85, startPoint y: 120, endPoint x: 133, endPoint y: 120, distance: 47.5
click at [133, 120] on div "Go beyond the [GEOGRAPHIC_DATA] to uncover Rome’s lesser-known past on this pri…" at bounding box center [238, 122] width 246 height 53
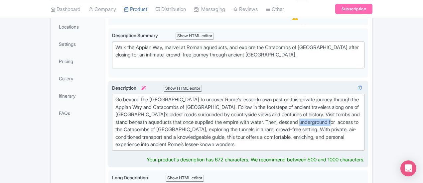
drag, startPoint x: 399, startPoint y: 112, endPoint x: 107, endPoint y: 120, distance: 292.6
click at [115, 120] on div "Go beyond the [GEOGRAPHIC_DATA] to uncover Rome’s lesser-known past on this pri…" at bounding box center [238, 122] width 246 height 53
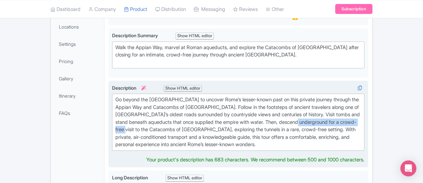
drag, startPoint x: 397, startPoint y: 112, endPoint x: 142, endPoint y: 119, distance: 255.0
click at [142, 119] on div "Go beyond the bustling city center to uncover Rome’s lesser-known past on this …" at bounding box center [238, 122] width 246 height 53
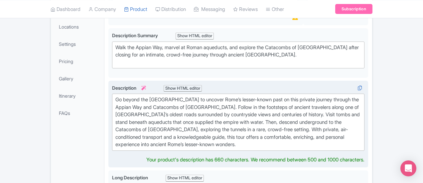
click at [147, 129] on div "Go beyond the bustling city center to uncover Rome’s lesser-known past on this …" at bounding box center [238, 122] width 246 height 53
drag, startPoint x: 166, startPoint y: 99, endPoint x: 255, endPoint y: 97, distance: 88.8
click at [255, 97] on div "Go beyond the bustling city center to uncover Rome’s lesser-known past on this …" at bounding box center [238, 122] width 246 height 53
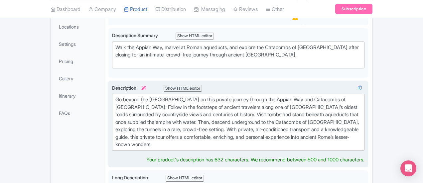
type trix-editor "<div>Go beyond the bustling city center on this private journey through the App…"
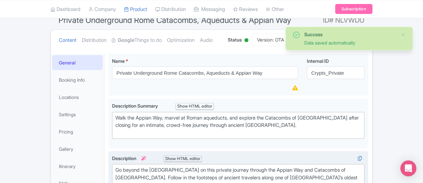
scroll to position [33, 0]
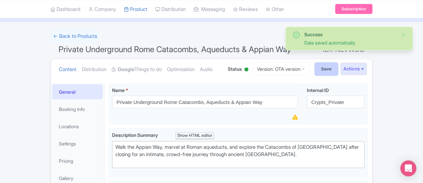
click at [338, 66] on input "Save" at bounding box center [326, 69] width 23 height 13
type input "Saving..."
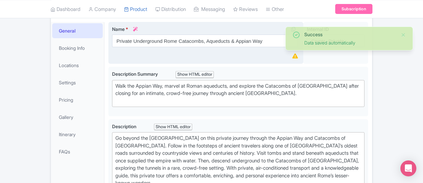
scroll to position [99, 0]
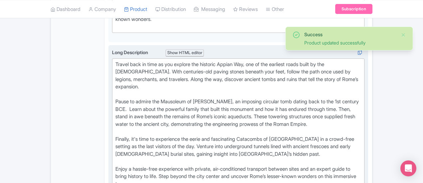
scroll to position [248, 0]
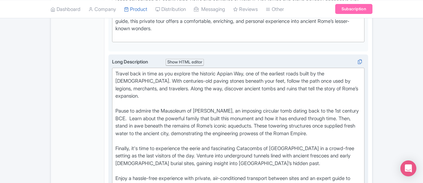
click at [112, 68] on trix-editor "Travel back in time as you explore the historic Appian Way, one of the earliest…" at bounding box center [238, 137] width 252 height 139
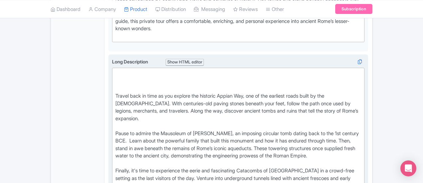
paste trix-editor "<lor>Ipsu dolo si amet co adip elitsed doeiusmodte in Utla’e dolorem aliquaeni.…"
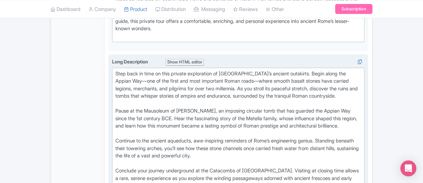
click at [255, 70] on div "Step back in time on this private exploration of [GEOGRAPHIC_DATA]’s ancient ou…" at bounding box center [238, 89] width 246 height 38
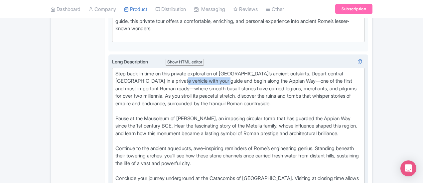
drag, startPoint x: 387, startPoint y: 55, endPoint x: 121, endPoint y: 66, distance: 265.8
click at [121, 70] on div "Step back in time on this private exploration of [GEOGRAPHIC_DATA]’s ancient ou…" at bounding box center [238, 92] width 246 height 45
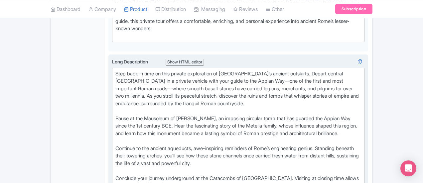
click at [118, 70] on div "Step back in time on this private exploration of [GEOGRAPHIC_DATA]’s ancient ou…" at bounding box center [238, 92] width 246 height 45
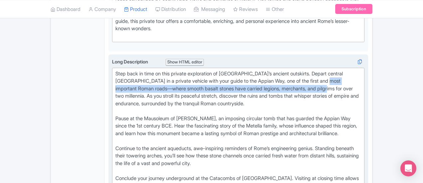
drag, startPoint x: 229, startPoint y: 63, endPoint x: 135, endPoint y: 71, distance: 94.4
click at [135, 70] on div "Step back in time on this private exploration of [GEOGRAPHIC_DATA]’s ancient ou…" at bounding box center [238, 92] width 246 height 45
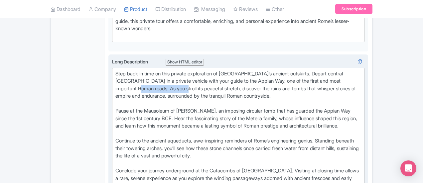
drag, startPoint x: 261, startPoint y: 63, endPoint x: 306, endPoint y: 64, distance: 44.5
click at [306, 70] on div "Step back in time on this private exploration of [GEOGRAPHIC_DATA]’s ancient ou…" at bounding box center [238, 89] width 246 height 38
click at [264, 70] on div "Step back in time on this private exploration of [GEOGRAPHIC_DATA]’s ancient ou…" at bounding box center [238, 89] width 246 height 38
drag, startPoint x: 264, startPoint y: 61, endPoint x: 291, endPoint y: 64, distance: 27.1
click at [291, 70] on div "Step back in time on this private exploration of [GEOGRAPHIC_DATA]’s ancient ou…" at bounding box center [238, 89] width 246 height 38
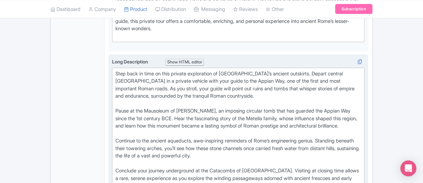
click at [261, 70] on div "Step back in time on this private exploration of [GEOGRAPHIC_DATA]’s ancient ou…" at bounding box center [238, 89] width 246 height 38
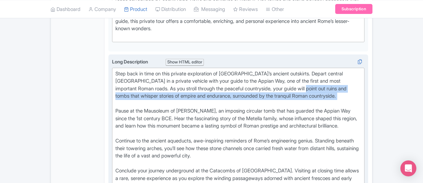
drag, startPoint x: 123, startPoint y: 72, endPoint x: 340, endPoint y: 75, distance: 216.4
click at [340, 75] on div "Step back in time on this private exploration of [GEOGRAPHIC_DATA]’s ancient ou…" at bounding box center [238, 89] width 246 height 38
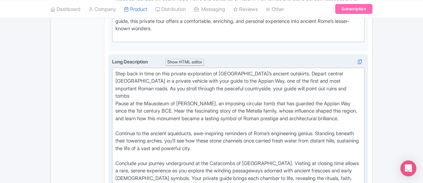
click at [361, 70] on div "Step back in time on this private exploration of Rome’s ancient outskirts. Depa…" at bounding box center [238, 85] width 246 height 30
click at [166, 70] on div "Step back in time on this private exploration of Rome’s ancient outskirts. Depa…" at bounding box center [238, 85] width 246 height 30
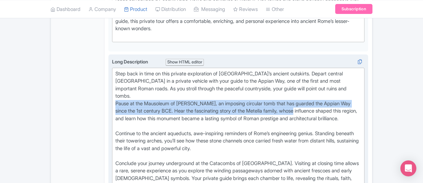
drag, startPoint x: 194, startPoint y: 89, endPoint x: 82, endPoint y: 77, distance: 112.3
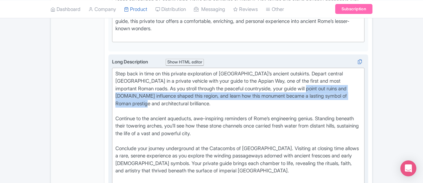
drag, startPoint x: 145, startPoint y: 80, endPoint x: 124, endPoint y: 68, distance: 23.2
click at [124, 70] on div "Step back in time on this private exploration of Rome’s ancient outskirts. Depa…" at bounding box center [238, 92] width 246 height 45
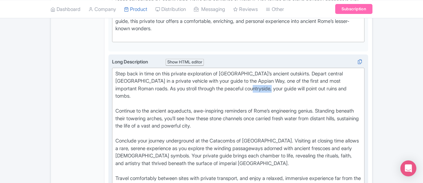
drag, startPoint x: 381, startPoint y: 63, endPoint x: 403, endPoint y: 66, distance: 22.5
click at [361, 70] on div "Step back in time on this private exploration of Rome’s ancient outskirts. Depa…" at bounding box center [238, 89] width 246 height 38
click at [207, 70] on div "Step back in time on this private exploration of Rome’s ancient outskirts. Depa…" at bounding box center [238, 89] width 246 height 38
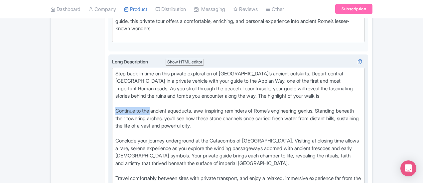
drag, startPoint x: 121, startPoint y: 87, endPoint x: 81, endPoint y: 85, distance: 40.6
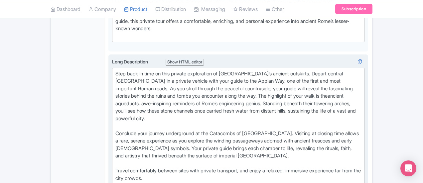
click at [298, 82] on div "Step back in time on this private exploration of Rome’s ancient outskirts. Depa…" at bounding box center [238, 100] width 246 height 60
click at [224, 79] on div "Step back in time on this private exploration of Rome’s ancient outskirts. Depa…" at bounding box center [238, 100] width 246 height 60
click at [223, 80] on div "Step back in time on this private exploration of Rome’s ancient outskirts. Depa…" at bounding box center [238, 100] width 246 height 60
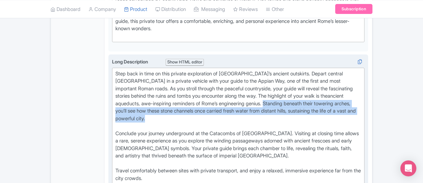
drag, startPoint x: 294, startPoint y: 86, endPoint x: 203, endPoint y: 79, distance: 92.0
click at [203, 79] on div "Step back in time on this private exploration of Rome’s ancient outskirts. Depa…" at bounding box center [238, 100] width 246 height 60
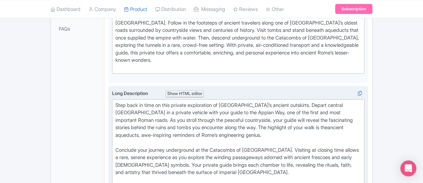
scroll to position [215, 0]
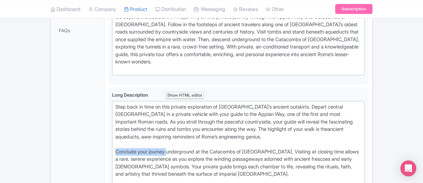
drag, startPoint x: 140, startPoint y: 127, endPoint x: 74, endPoint y: 123, distance: 65.6
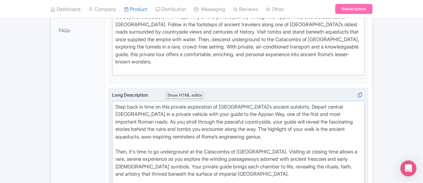
click at [354, 148] on div "Then, it's time to go underground at the Catacombs of San Sebastiano. Visiting …" at bounding box center [238, 167] width 246 height 38
drag, startPoint x: 122, startPoint y: 143, endPoint x: 143, endPoint y: 143, distance: 20.9
click at [143, 148] on div "Then, it's time to go underground at the Catacombs of San Sebastiano. Visiting …" at bounding box center [238, 167] width 246 height 38
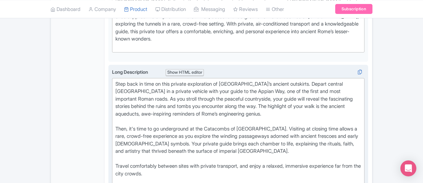
scroll to position [248, 0]
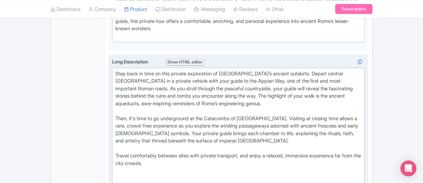
click at [115, 152] on div "Travel comfortably between sites with private transport, and enjoy a relaxed, i…" at bounding box center [238, 163] width 246 height 23
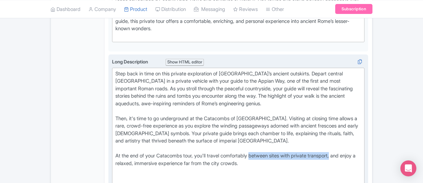
drag, startPoint x: 226, startPoint y: 121, endPoint x: 311, endPoint y: 125, distance: 84.9
click at [311, 152] on div "At the end of your Catacombs tour, you'll travel comfortably between sites with…" at bounding box center [238, 163] width 246 height 23
click at [151, 152] on div "At the end of your Catacombs tour, you'll travel comfortably back to central Ro…" at bounding box center [238, 163] width 246 height 23
click at [298, 152] on div "At the end of your Catacombs tour, you'll travel comfortably back to central Ro…" at bounding box center [238, 163] width 246 height 23
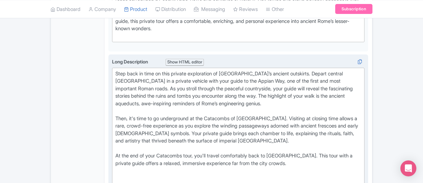
click at [239, 152] on div "At the end of your Catacombs tour, you'll travel comfortably back to central Ro…" at bounding box center [238, 163] width 246 height 23
click at [347, 152] on div "At the end of your Catacombs tour, you'll travel comfortably back to central Ro…" at bounding box center [238, 163] width 246 height 23
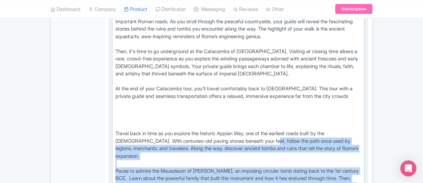
scroll to position [315, 0]
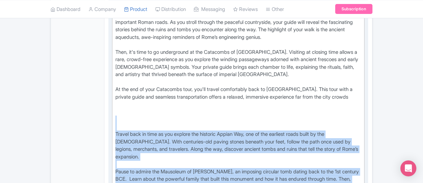
drag, startPoint x: 303, startPoint y: 133, endPoint x: 80, endPoint y: 93, distance: 226.2
click at [108, 93] on div "Long Description i Show HTML editor Bold Italic Strikethrough Link Heading Quot…" at bounding box center [238, 132] width 260 height 289
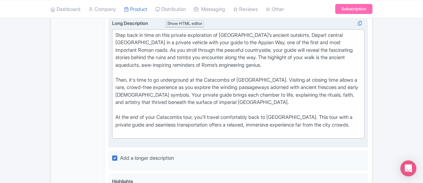
scroll to position [248, 0]
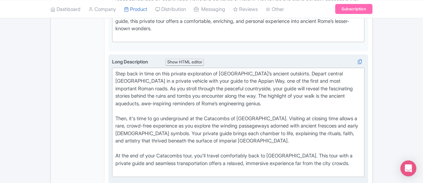
click at [304, 152] on div "At the end of your Catacombs tour, you'll travel comfortably back to central Ro…" at bounding box center [238, 159] width 246 height 15
click at [302, 152] on div "At the end of your Catacombs tour, you'll travel comfortably back to central Ro…" at bounding box center [238, 159] width 246 height 15
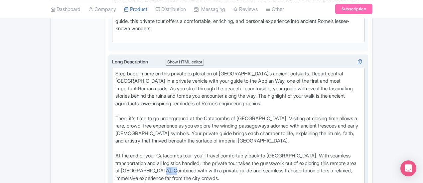
drag, startPoint x: 309, startPoint y: 130, endPoint x: 318, endPoint y: 131, distance: 9.5
click at [318, 152] on div "At the end of your Catacombs tour, you'll travel comfortably back to central Ro…" at bounding box center [238, 167] width 246 height 30
click at [346, 152] on div "At the end of your Catacombs tour, you'll travel comfortably back to central Ro…" at bounding box center [238, 167] width 246 height 30
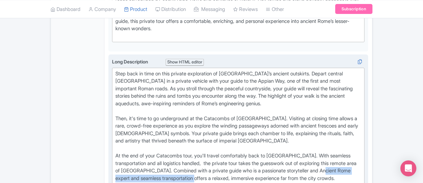
drag, startPoint x: 171, startPoint y: 139, endPoint x: 277, endPoint y: 136, distance: 106.4
click at [277, 152] on div "At the end of your Catacombs tour, you'll travel comfortably back to central Ro…" at bounding box center [238, 167] width 246 height 30
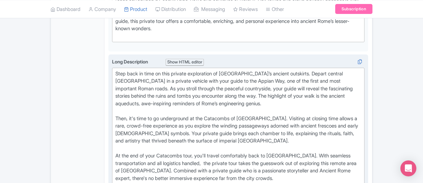
click at [210, 152] on div "At the end of your Catacombs tour, you'll travel comfortably back to central Ro…" at bounding box center [238, 167] width 246 height 30
click at [252, 152] on div "At the end of your Catacombs tour, you'll travel comfortably back to central Ro…" at bounding box center [238, 167] width 246 height 30
click at [250, 152] on div "At the end of your Catacombs tour, you'll travel comfortably back to central Ro…" at bounding box center [238, 167] width 246 height 30
drag, startPoint x: 349, startPoint y: 139, endPoint x: 271, endPoint y: 142, distance: 78.9
click at [271, 142] on trix-editor "Step back in time on this private exploration of Rome’s ancient outskirts. Depa…" at bounding box center [238, 130] width 252 height 124
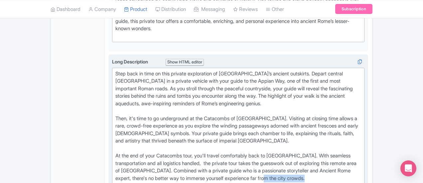
click at [361, 152] on div "At the end of your Catacombs tour, you'll travel comfortably back to central Ro…" at bounding box center [238, 167] width 246 height 30
drag, startPoint x: 364, startPoint y: 139, endPoint x: 276, endPoint y: 141, distance: 87.8
click at [276, 152] on div "At the end of your Catacombs tour, you'll travel comfortably back to central Ro…" at bounding box center [238, 167] width 246 height 30
click at [261, 152] on div "At the end of your Catacombs tour, you'll travel comfortably back to central Ro…" at bounding box center [238, 167] width 246 height 30
click at [115, 152] on div "At the end of your Catacombs tour, you'll travel comfortably back to central Ro…" at bounding box center [238, 167] width 246 height 30
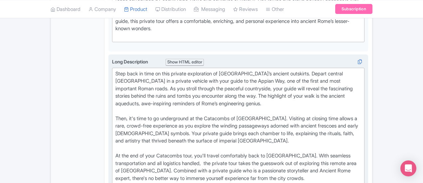
click at [115, 152] on div "At the end of your Catacombs tour, you'll travel comfortably back to central Ro…" at bounding box center [238, 167] width 246 height 30
drag, startPoint x: 325, startPoint y: 131, endPoint x: 304, endPoint y: 134, distance: 21.8
click at [304, 152] on div "At the end of your Catacombs tour, you'll travel comfortably back to central Ro…" at bounding box center [238, 167] width 246 height 30
drag, startPoint x: 197, startPoint y: 141, endPoint x: 209, endPoint y: 137, distance: 12.2
click at [209, 152] on div "At the end of your Catacombs tour, you'll travel comfortably back to central Ro…" at bounding box center [238, 167] width 246 height 30
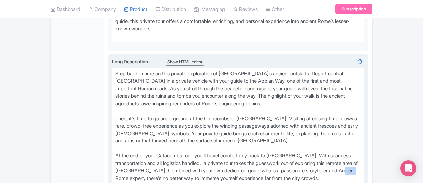
click at [206, 152] on div "At the end of your Catacombs tour, you'll travel comfortably back to central Ro…" at bounding box center [238, 167] width 246 height 30
drag, startPoint x: 198, startPoint y: 137, endPoint x: 239, endPoint y: 135, distance: 40.9
click at [238, 152] on div "At the end of your Catacombs tour, you'll travel comfortably back to central Ro…" at bounding box center [238, 167] width 246 height 30
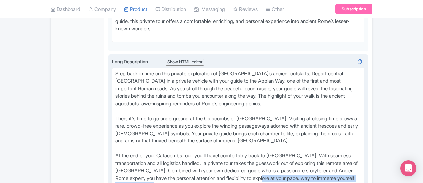
drag, startPoint x: 363, startPoint y: 139, endPoint x: 363, endPoint y: 143, distance: 4.0
click at [361, 152] on div "At the end of your Catacombs tour, you'll travel comfortably back to central Ro…" at bounding box center [238, 171] width 246 height 38
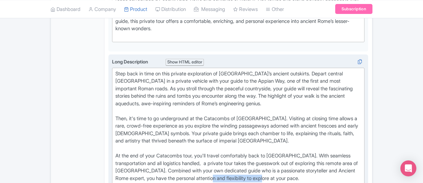
drag, startPoint x: 367, startPoint y: 139, endPoint x: 306, endPoint y: 139, distance: 60.8
click at [306, 152] on div "At the end of your Catacombs tour, you'll travel comfortably back to central Ro…" at bounding box center [238, 167] width 246 height 30
click at [361, 152] on div "At the end of your Catacombs tour, you'll travel comfortably back to central Ro…" at bounding box center [238, 167] width 246 height 30
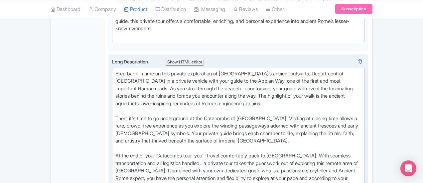
type trix-editor "<div>Step back in time on this private exploration of Rome’s ancient outskirts.…"
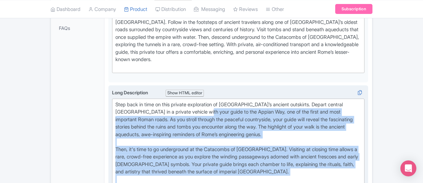
scroll to position [215, 0]
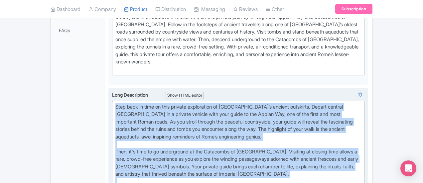
drag, startPoint x: 122, startPoint y: 113, endPoint x: 84, endPoint y: 87, distance: 45.8
click at [112, 101] on trix-editor "Step back in time on this private exploration of Rome’s ancient outskirts. Depa…" at bounding box center [238, 163] width 252 height 124
copy trix-editor "Step back in time on this private exploration of Rome’s ancient outskirts. Depa…"
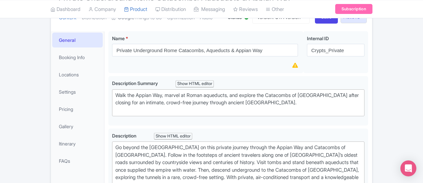
scroll to position [49, 0]
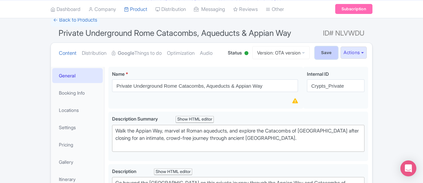
click at [338, 52] on input "Save" at bounding box center [326, 53] width 23 height 13
type input "Saving..."
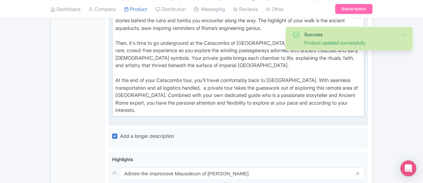
scroll to position [380, 0]
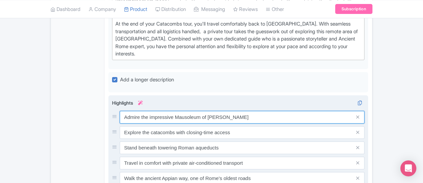
drag, startPoint x: 212, startPoint y: 76, endPoint x: 87, endPoint y: 77, distance: 125.0
click at [108, 95] on div "Admire the impressive Mausoleum of [PERSON_NAME] Explore the catacombs with clo…" at bounding box center [238, 152] width 260 height 114
paste input "Walk Rome’s ancient Appian Way"
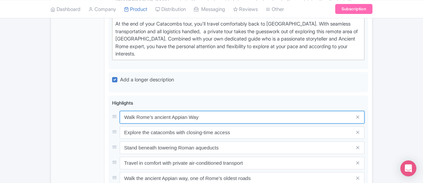
type input "Walk Rome’s ancient Appian Way"
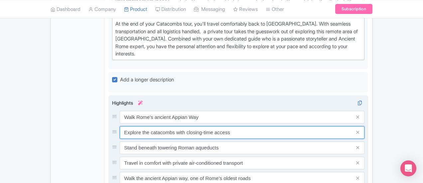
drag, startPoint x: 135, startPoint y: 91, endPoint x: 83, endPoint y: 94, distance: 52.6
click at [112, 126] on div "Explore the catacombs with closing-time access" at bounding box center [238, 132] width 252 height 13
paste input "Explore catacombs after closing time"
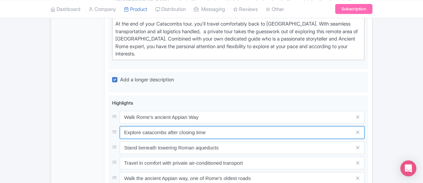
type input "Explore catacombs after closing time"
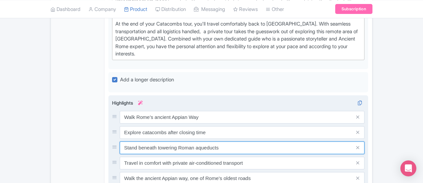
drag, startPoint x: 191, startPoint y: 108, endPoint x: 84, endPoint y: 108, distance: 107.0
click at [112, 142] on div "Stand beneath towering Roman aqueducts" at bounding box center [238, 148] width 252 height 13
paste input "Stand beneath ancient aqueducts"
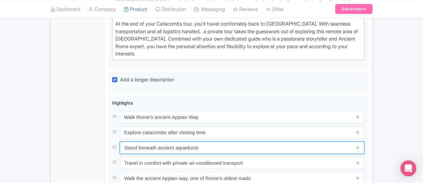
type input "Stand beneath ancient aqueducts"
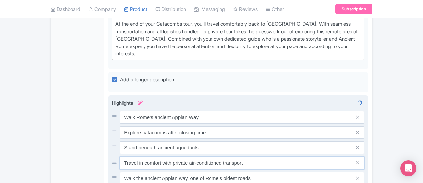
drag, startPoint x: 212, startPoint y: 123, endPoint x: 82, endPoint y: 118, distance: 130.4
click at [112, 157] on div "Travel in comfort with private air-conditioned transport" at bounding box center [238, 163] width 252 height 13
paste input "Visit the Mausoleum of [PERSON_NAME]"
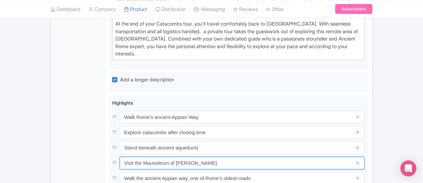
type input "Visit the Mausoleum of [PERSON_NAME]"
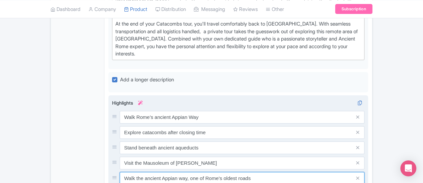
drag, startPoint x: 205, startPoint y: 138, endPoint x: 163, endPoint y: 134, distance: 42.1
click at [136, 172] on input "Walk the ancient Appian way, one of Rome’s oldest roads" at bounding box center [242, 178] width 245 height 13
click at [194, 172] on input "Walk the ancient Appian way, one of Rome’s oldest roads" at bounding box center [242, 178] width 245 height 13
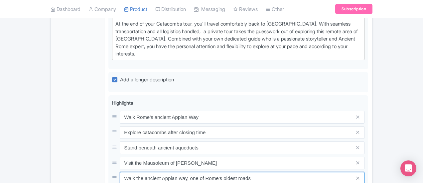
drag, startPoint x: 219, startPoint y: 137, endPoint x: 48, endPoint y: 135, distance: 171.5
click at [51, 135] on div "General Booking Info Locations Settings Pricing Gallery Itinerary FAQs Private …" at bounding box center [211, 31] width 321 height 601
paste input "Private, air-conditioned transport"
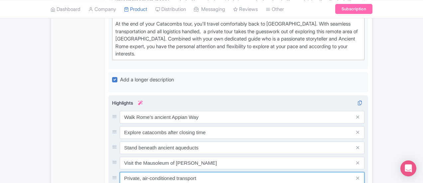
click at [120, 172] on input "Private, air-conditioned transport" at bounding box center [242, 178] width 245 height 13
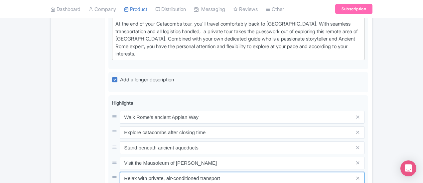
type input "Relax with private, air-conditioned transport"
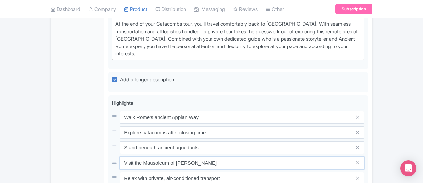
drag, startPoint x: 179, startPoint y: 121, endPoint x: 69, endPoint y: 126, distance: 109.8
click at [69, 126] on div "General Booking Info Locations Settings Pricing Gallery Itinerary FAQs Private …" at bounding box center [211, 31] width 321 height 601
paste input "Expert guide brings history to life"
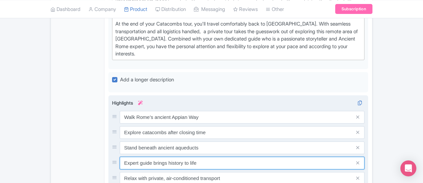
click at [120, 157] on input "Expert guide brings history to life" at bounding box center [242, 163] width 245 height 13
click at [120, 157] on input "Enjoy a dedicated expert guide brings history to life" at bounding box center [242, 163] width 245 height 13
drag, startPoint x: 173, startPoint y: 125, endPoint x: 190, endPoint y: 122, distance: 16.8
click at [190, 157] on input "Enjoy commentary from a dedicated expert guide brings history to life" at bounding box center [242, 163] width 245 height 13
drag, startPoint x: 235, startPoint y: 121, endPoint x: 187, endPoint y: 125, distance: 48.0
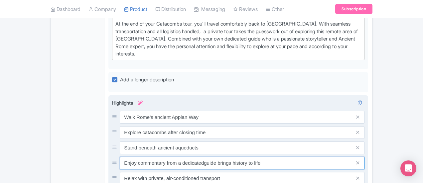
click at [187, 157] on input "Enjoy commentary from a dedicatedguide brings history to life" at bounding box center [242, 163] width 245 height 13
click at [173, 157] on input "Enjoy commentary from a dedicatedguide" at bounding box center [242, 163] width 245 height 13
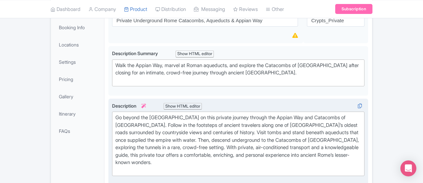
scroll to position [0, 0]
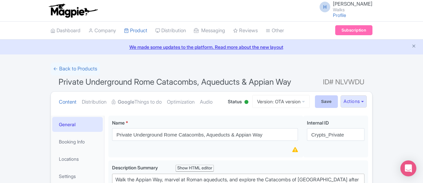
type input "Enjoy commentary from a dedicated guide"
click at [338, 101] on input "Save" at bounding box center [326, 101] width 23 height 13
type input "Saving..."
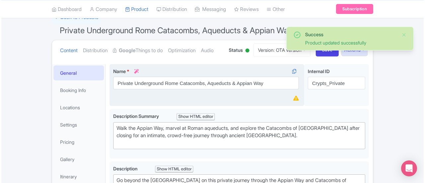
scroll to position [16, 0]
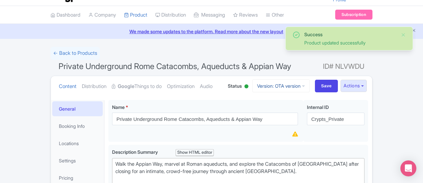
click at [309, 81] on link "Version: OTA version" at bounding box center [280, 85] width 57 height 13
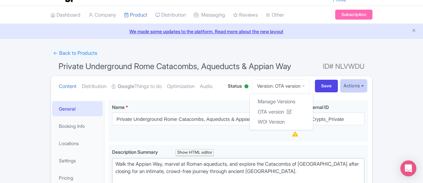
click at [367, 89] on button "Actions" at bounding box center [353, 86] width 26 height 12
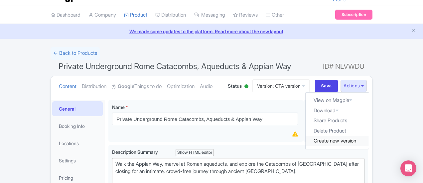
click at [369, 143] on link "Create new version" at bounding box center [336, 141] width 63 height 10
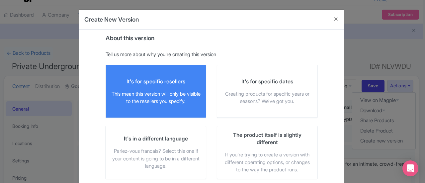
click at [158, 81] on div "It's for specific resellers" at bounding box center [156, 81] width 59 height 7
click at [0, 0] on input "It's for specific resellers This mean this version will only be visible to the …" at bounding box center [0, 0] width 0 height 0
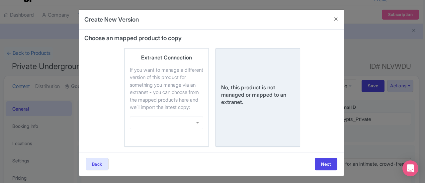
click at [245, 95] on div "No, this product is not managed or mapped to an extranet." at bounding box center [257, 95] width 73 height 22
click at [0, 0] on input "No, this product is not managed or mapped to an extranet." at bounding box center [0, 0] width 0 height 0
click at [328, 168] on button "Next" at bounding box center [326, 164] width 23 height 13
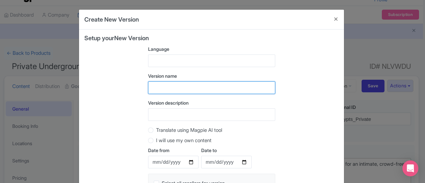
click at [183, 88] on input "text" at bounding box center [211, 87] width 127 height 13
type input "Viator Version"
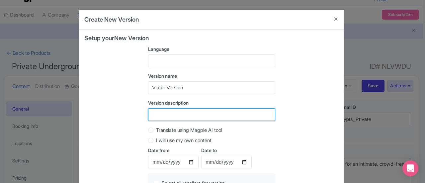
click at [180, 115] on input "Version description" at bounding box center [211, 114] width 127 height 13
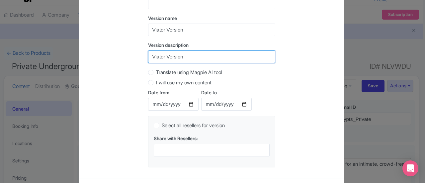
scroll to position [85, 0]
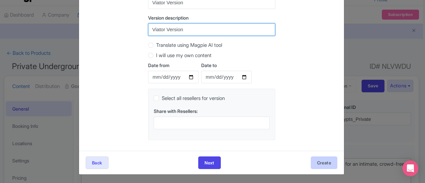
type input "Viator Version"
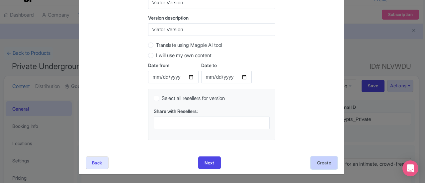
click at [320, 162] on button "Create" at bounding box center [324, 163] width 27 height 13
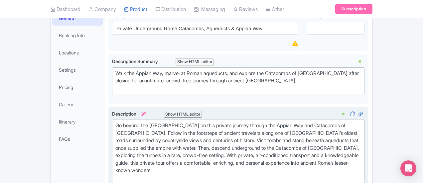
scroll to position [133, 0]
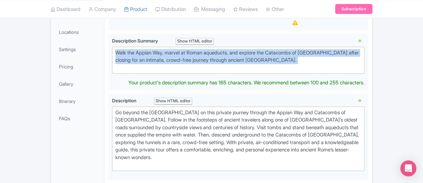
drag, startPoint x: 178, startPoint y: 69, endPoint x: 72, endPoint y: 53, distance: 107.3
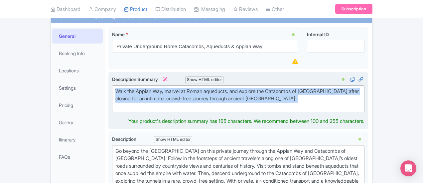
scroll to position [74, 0]
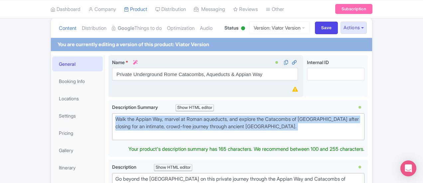
type trix-editor "<div>&nbsp;Walk the Appian Way, marvel at Roman aqueducts, and explore the Cata…"
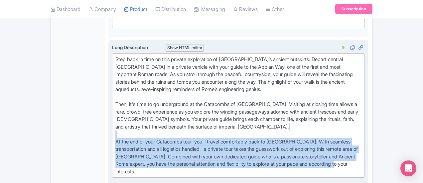
scroll to position [273, 0]
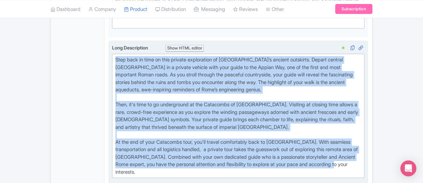
drag, startPoint x: 127, startPoint y: 106, endPoint x: 80, endPoint y: 42, distance: 79.6
click at [108, 42] on div "Long Description i Show HTML editor Bold Italic Strikethrough Link Heading Quot…" at bounding box center [238, 114] width 260 height 147
type trix-editor "<div>Step back in time on this private exploration of Rome’s ancient outskirts.…"
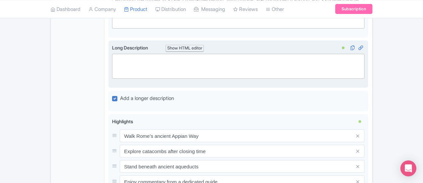
paste trix-editor "<lor>Ipsu Do: Sitame Con<ad>Elitseddoei: Temp incid utl et Dolo’m aliqua enima,…"
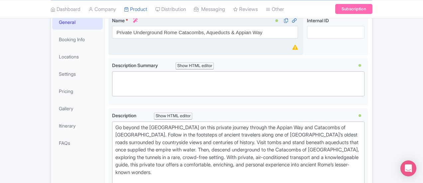
scroll to position [74, 0]
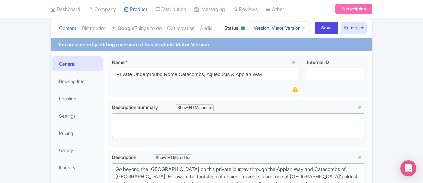
click at [309, 28] on link "Version: Viator Version" at bounding box center [279, 27] width 60 height 13
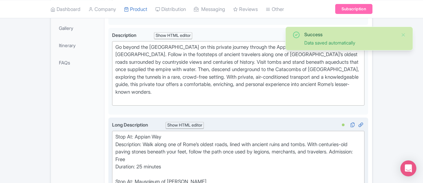
scroll to position [207, 0]
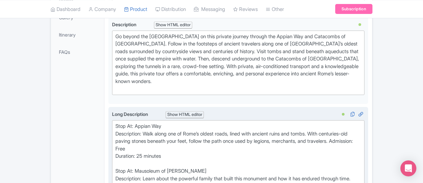
drag, startPoint x: 246, startPoint y: 125, endPoint x: 113, endPoint y: 115, distance: 132.9
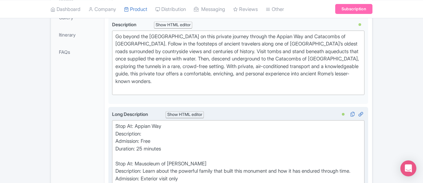
paste trix-editor "Walk one of the oldest and most storied roads in Rome, once traveled by legions…"
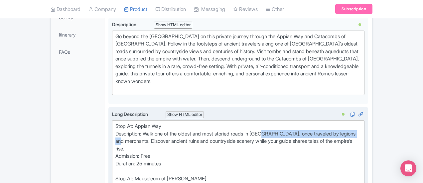
drag, startPoint x: 335, startPoint y: 118, endPoint x: 240, endPoint y: 118, distance: 94.7
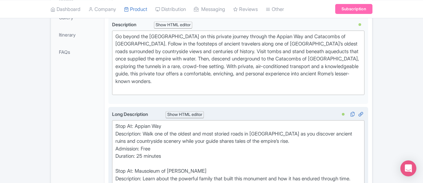
scroll to position [240, 0]
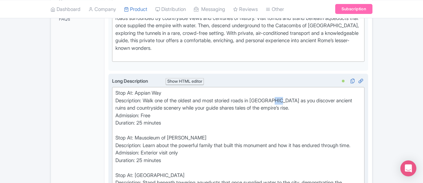
drag, startPoint x: 258, startPoint y: 84, endPoint x: 251, endPoint y: 85, distance: 7.8
click at [251, 89] on div "Stop At: Appian Way Description: Walk one of the oldest and most storied roads …" at bounding box center [238, 178] width 246 height 179
click at [260, 89] on div "Stop At: Appian Way Description: Walk one of the oldest and most storied roads …" at bounding box center [238, 178] width 246 height 179
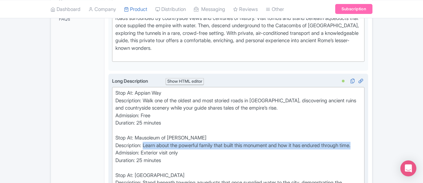
drag, startPoint x: 340, startPoint y: 125, endPoint x: 114, endPoint y: 127, distance: 225.4
click at [115, 127] on div "Stop At: Appian Way Description: Walk one of the oldest and most storied roads …" at bounding box center [238, 178] width 246 height 179
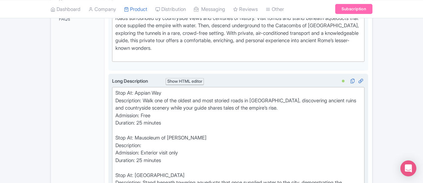
paste trix-editor "Visit this grand circular tomb dating from the 1st century BCE. Learn about the…"
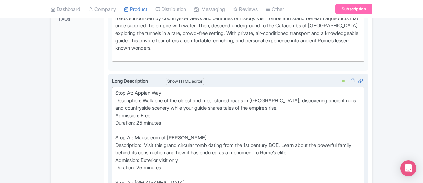
click at [261, 128] on div "Stop At: Appian Way Description: Walk one of the oldest and most storied roads …" at bounding box center [238, 182] width 246 height 187
drag, startPoint x: 400, startPoint y: 127, endPoint x: 263, endPoint y: 133, distance: 137.1
click at [263, 133] on div "Stop At: Appian Way Description: Walk one of the oldest and most storied roads …" at bounding box center [238, 182] width 246 height 187
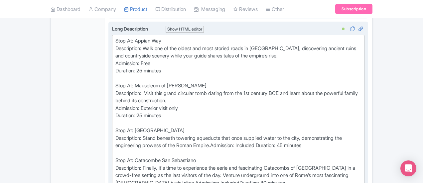
scroll to position [306, 0]
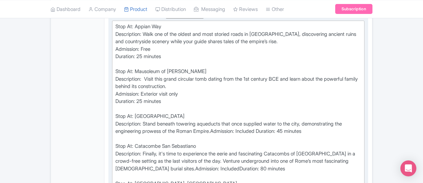
click at [120, 107] on div "Stop At: Appian Way Description: Walk one of the oldest and most storied roads …" at bounding box center [238, 116] width 246 height 187
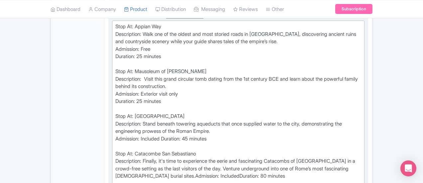
click at [134, 113] on div "Stop At: Appian Way Description: Walk one of the oldest and most storied roads …" at bounding box center [238, 120] width 246 height 194
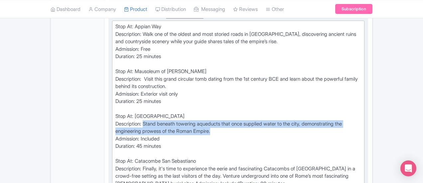
drag, startPoint x: 125, startPoint y: 107, endPoint x: 114, endPoint y: 99, distance: 13.6
click at [115, 99] on div "Stop At: Appian Way Description: Walk one of the oldest and most storied roads …" at bounding box center [238, 124] width 246 height 202
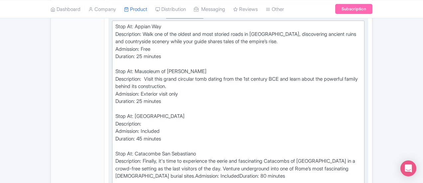
paste trix-editor "Stand beneath the awe-inspiring remains of Rome’s ancient aqueducts. Admire the…"
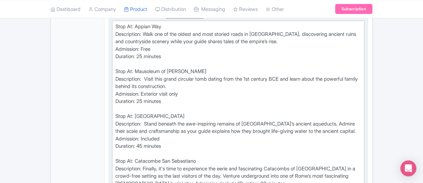
click at [115, 99] on div "Stop At: Appian Way Description: Walk one of the oldest and most storied roads …" at bounding box center [238, 124] width 246 height 202
drag, startPoint x: 280, startPoint y: 99, endPoint x: 369, endPoint y: 100, distance: 89.1
click at [361, 100] on div "Stop At: Appian Way Description: Walk one of the oldest and most storied roads …" at bounding box center [238, 124] width 246 height 202
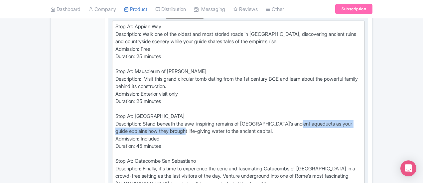
drag, startPoint x: 279, startPoint y: 99, endPoint x: 401, endPoint y: 101, distance: 122.3
click at [361, 101] on div "Stop At: Appian Way Description: Walk one of the oldest and most storied roads …" at bounding box center [238, 124] width 246 height 202
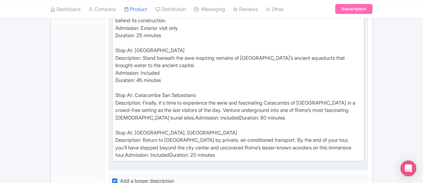
scroll to position [373, 0]
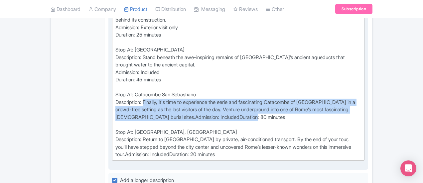
drag, startPoint x: 110, startPoint y: 81, endPoint x: 114, endPoint y: 70, distance: 12.0
click at [115, 70] on div "Stop At: Appian Way Description: Walk one of the oldest and most storied roads …" at bounding box center [238, 57] width 246 height 202
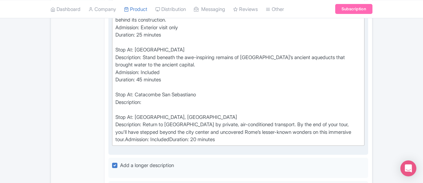
paste trix-editor "Descend into underground tunnels for exclusive closing-time access. Explore fre…"
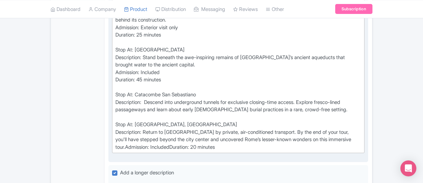
click at [115, 70] on div "Stop At: Appian Way Description: Walk one of the oldest and most storied roads …" at bounding box center [238, 53] width 246 height 194
click at [118, 71] on div "Stop At: Appian Way Description: Walk one of the oldest and most storied roads …" at bounding box center [238, 53] width 246 height 194
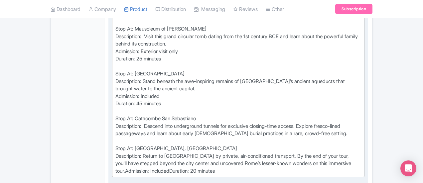
scroll to position [340, 0]
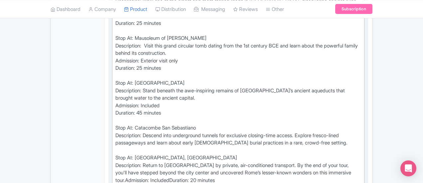
click at [229, 110] on div "Stop At: Appian Way Description: Walk one of the oldest and most storied roads …" at bounding box center [238, 87] width 246 height 194
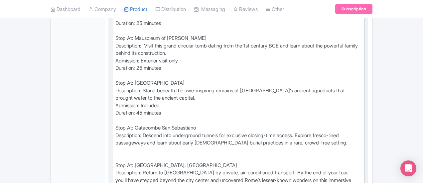
paste trix-editor "Admission: IncludedDuration: 80 minutes"
click at [132, 117] on div "Stop At: Appian Way Description: Walk one of the oldest and most storied roads …" at bounding box center [238, 91] width 246 height 202
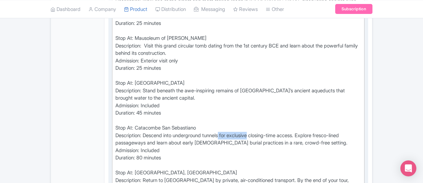
drag, startPoint x: 195, startPoint y: 103, endPoint x: 226, endPoint y: 103, distance: 30.9
click at [226, 103] on div "Stop At: Appian Way Description: Walk one of the oldest and most storied roads …" at bounding box center [238, 94] width 246 height 209
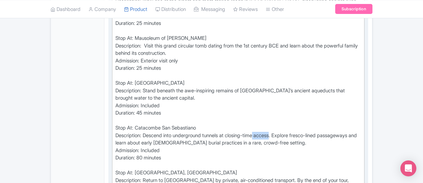
drag, startPoint x: 232, startPoint y: 105, endPoint x: 249, endPoint y: 104, distance: 17.7
click at [249, 104] on div "Stop At: Appian Way Description: Walk one of the oldest and most storied roads …" at bounding box center [238, 94] width 246 height 209
click at [231, 104] on div "Stop At: Appian Way Description: Walk one of the oldest and most storied roads …" at bounding box center [238, 94] width 246 height 209
click at [245, 104] on div "Stop At: Appian Way Description: Walk one of the oldest and most storied roads …" at bounding box center [238, 94] width 246 height 209
click at [244, 102] on div "Stop At: Appian Way Description: Walk one of the oldest and most storied roads …" at bounding box center [238, 94] width 246 height 209
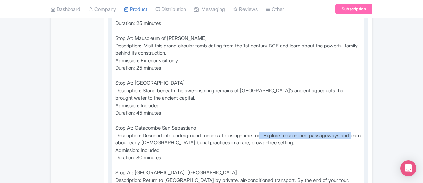
drag, startPoint x: 338, startPoint y: 103, endPoint x: 239, endPoint y: 104, distance: 98.4
click at [239, 104] on div "Stop At: Appian Way Description: Walk one of the oldest and most storied roads …" at bounding box center [238, 94] width 246 height 209
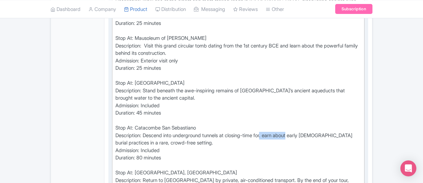
drag, startPoint x: 239, startPoint y: 104, endPoint x: 268, endPoint y: 104, distance: 28.3
click at [268, 104] on div "Stop At: Appian Way Description: Walk one of the oldest and most storied roads …" at bounding box center [238, 94] width 246 height 209
click at [252, 113] on div "Stop At: Appian Way Description: Walk one of the oldest and most storied roads …" at bounding box center [238, 94] width 246 height 209
click at [242, 103] on div "Stop At: Appian Way Description: Walk one of the oldest and most storied roads …" at bounding box center [238, 94] width 246 height 209
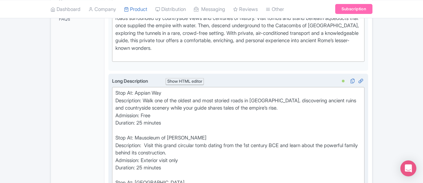
scroll to position [306, 0]
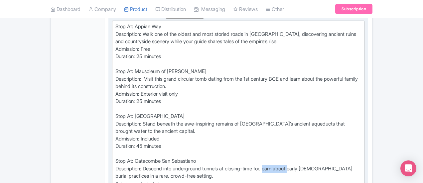
drag, startPoint x: 241, startPoint y: 136, endPoint x: 269, endPoint y: 134, distance: 28.0
click at [269, 134] on div "Stop At: Appian Way Description: Walk one of the oldest and most storied roads …" at bounding box center [238, 127] width 246 height 209
click at [342, 137] on div "Stop At: Appian Way Description: Walk one of the oldest and most storied roads …" at bounding box center [238, 127] width 246 height 209
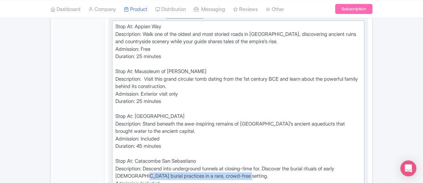
drag, startPoint x: 346, startPoint y: 137, endPoint x: 129, endPoint y: 143, distance: 217.5
click at [129, 143] on div "Stop At: Appian Way Description: Walk one of the oldest and most storied roads …" at bounding box center [238, 127] width 246 height 209
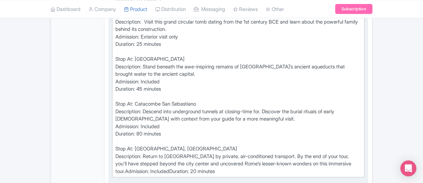
scroll to position [373, 0]
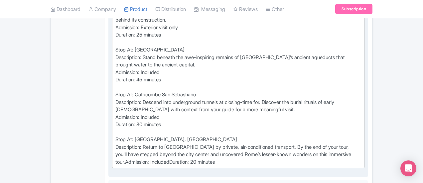
click at [237, 122] on div "Stop At: Appian Way Description: Walk one of the oldest and most storied roads …" at bounding box center [238, 60] width 246 height 209
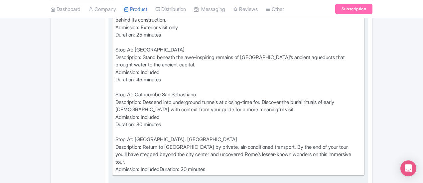
click at [132, 128] on div "Stop At: Appian Way Description: Walk one of the oldest and most storied roads …" at bounding box center [238, 64] width 246 height 217
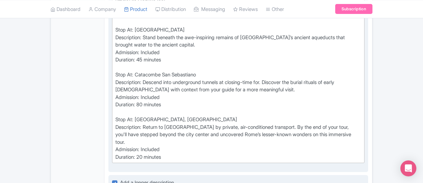
scroll to position [439, 0]
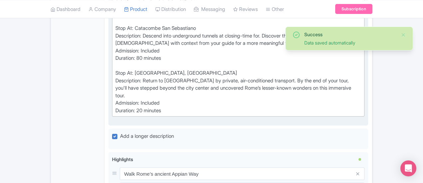
click at [152, 48] on div "Stop At: Appian Way Description: Walk one of the oldest and most storied roads …" at bounding box center [238, 2] width 246 height 224
click at [157, 50] on div "Stop At: Appian Way Description: Walk one of the oldest and most storied roads …" at bounding box center [238, 2] width 246 height 224
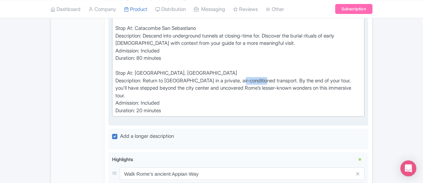
drag, startPoint x: 216, startPoint y: 47, endPoint x: 239, endPoint y: 48, distance: 22.6
click at [239, 48] on div "Stop At: Appian Way Description: Walk one of the oldest and most storied roads …" at bounding box center [238, 2] width 246 height 224
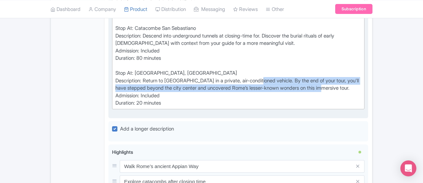
drag, startPoint x: 238, startPoint y: 55, endPoint x: 233, endPoint y: 50, distance: 7.5
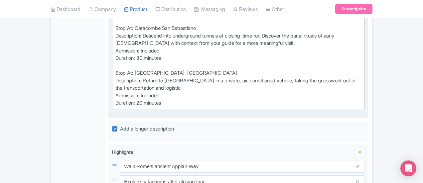
type trix-editor "<div>Stop At: Appian Way<br>Description: Walk one of the oldest and most storie…"
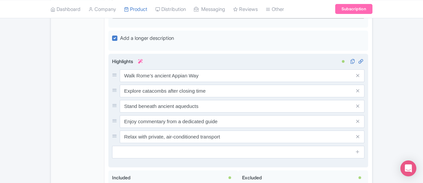
scroll to position [539, 0]
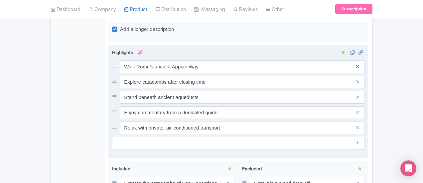
click at [359, 64] on icon at bounding box center [357, 66] width 3 height 5
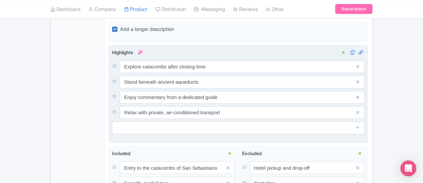
click at [359, 64] on icon at bounding box center [357, 66] width 3 height 5
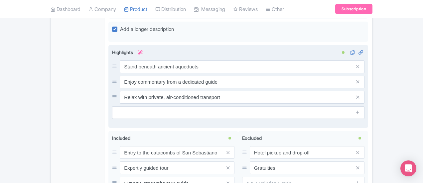
click at [359, 64] on icon at bounding box center [357, 66] width 3 height 5
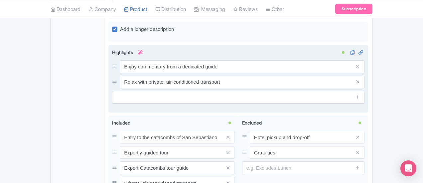
click at [359, 64] on icon at bounding box center [357, 66] width 3 height 5
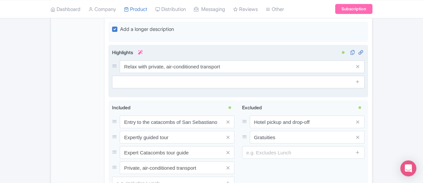
click at [359, 64] on icon at bounding box center [357, 66] width 3 height 5
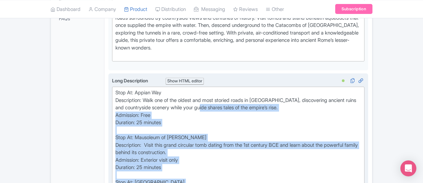
scroll to position [240, 0]
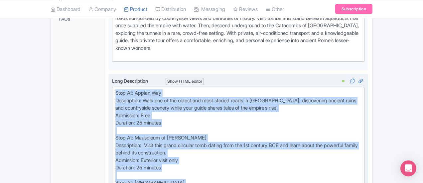
drag, startPoint x: 136, startPoint y: 127, endPoint x: 82, endPoint y: 72, distance: 77.3
copy div "Stop At: Appian Way Description: Walk one of the oldest and most storied roads …"
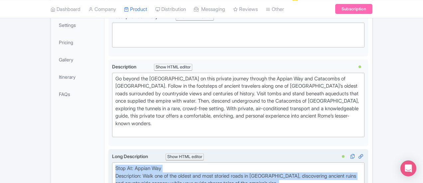
scroll to position [74, 0]
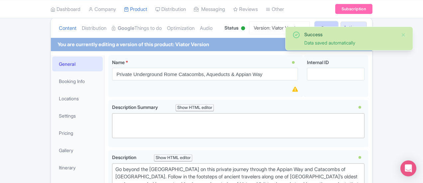
click at [338, 23] on input "Save" at bounding box center [326, 28] width 23 height 13
type input "Saving..."
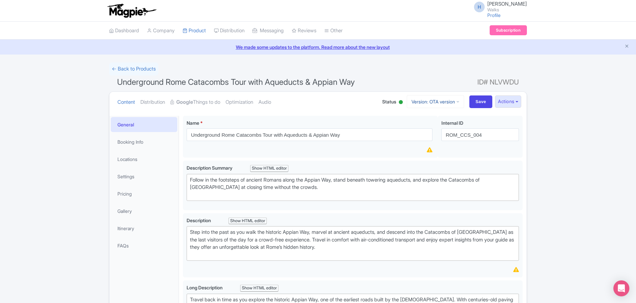
click at [424, 99] on link "Version: OTA version" at bounding box center [435, 101] width 57 height 13
click at [429, 147] on link "Viator version" at bounding box center [435, 148] width 63 height 10
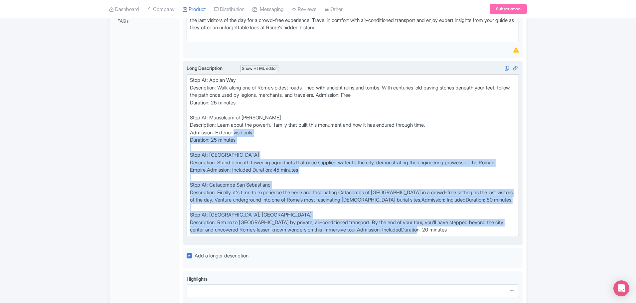
scroll to position [199, 0]
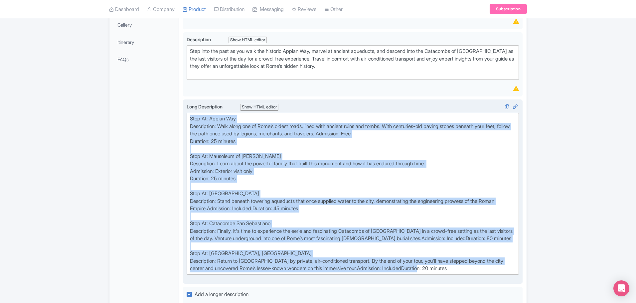
drag, startPoint x: 447, startPoint y: 210, endPoint x: 186, endPoint y: 118, distance: 276.3
click at [186, 118] on trix-editor "Stop At: Appian Way Description: Walk along one of Rome’s oldest roads, lined w…" at bounding box center [352, 194] width 332 height 162
type trix-editor "<lor>Ipsu Do: Sitame Con<ad>Elitseddoei: Temp incid utl et Dolo’m aliqua enima,…"
copy div "Lore Ip: Dolors Ame Consectetur: Adip elits doe te Inci’u labore etdol, magna a…"
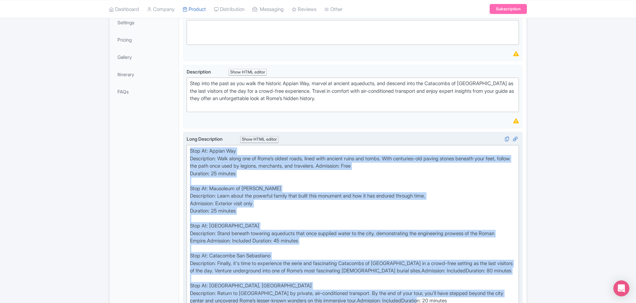
scroll to position [266, 0]
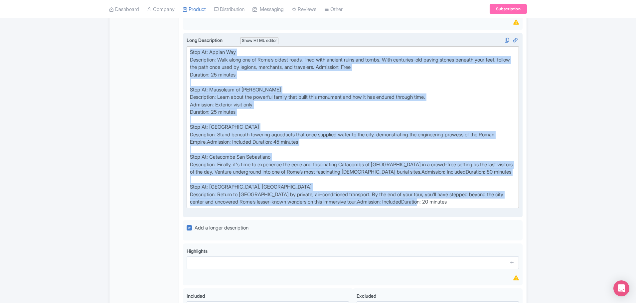
click at [230, 174] on div "Stop At: Appian Way Description: Walk along one of Rome’s oldest roads, lined w…" at bounding box center [352, 127] width 325 height 157
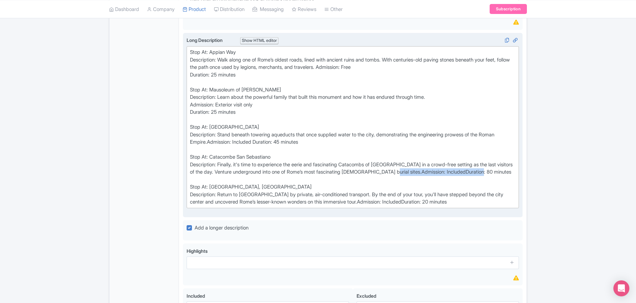
drag, startPoint x: 420, startPoint y: 172, endPoint x: 421, endPoint y: 176, distance: 3.9
click at [421, 176] on div "Stop At: Appian Way Description: Walk along one of Rome’s oldest roads, lined w…" at bounding box center [352, 127] width 325 height 157
copy div "Admission: IncludedDuration: 80 minutes"
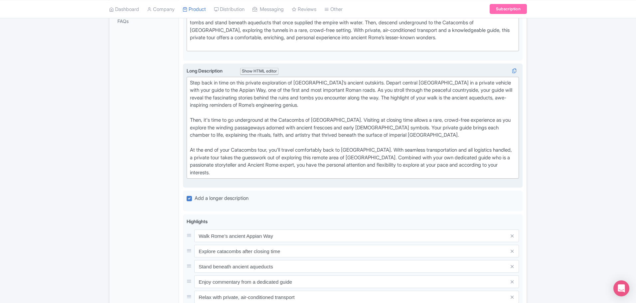
scroll to position [266, 0]
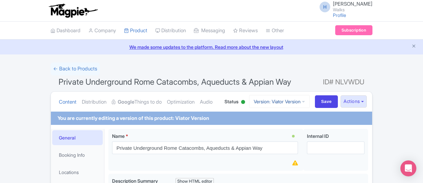
click at [309, 100] on link "Version: Viator Version" at bounding box center [279, 101] width 60 height 13
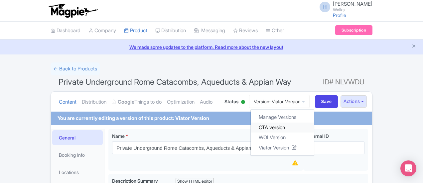
click at [312, 129] on link "OTA version" at bounding box center [282, 127] width 63 height 10
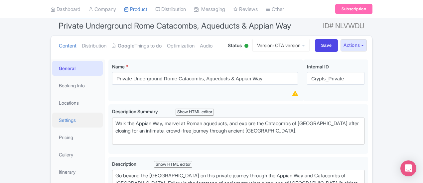
scroll to position [66, 0]
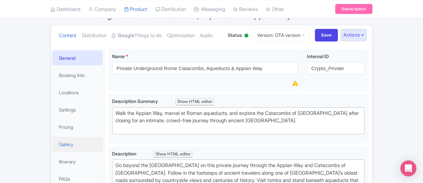
click at [52, 142] on link "Gallery" at bounding box center [77, 144] width 51 height 15
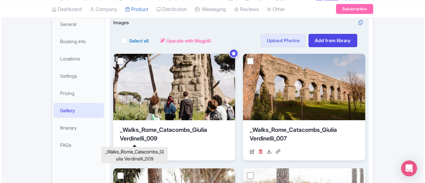
scroll to position [133, 0]
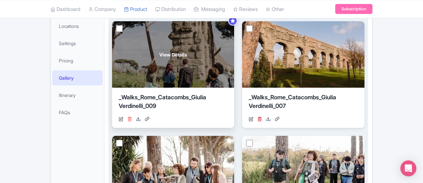
click at [127, 119] on icon at bounding box center [129, 119] width 5 height 5
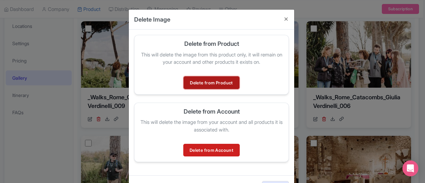
click at [208, 80] on link "Delete from Product" at bounding box center [212, 82] width 56 height 13
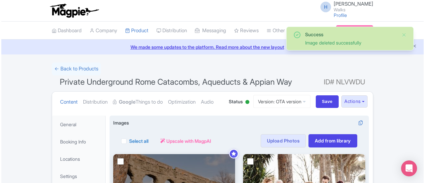
scroll to position [108, 0]
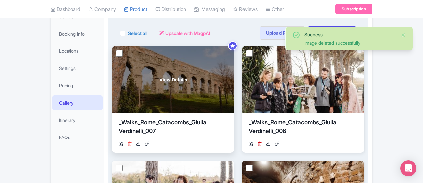
click at [127, 143] on icon at bounding box center [129, 144] width 5 height 5
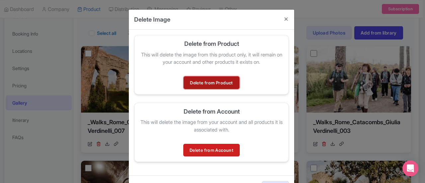
click at [193, 81] on link "Delete from Product" at bounding box center [212, 82] width 56 height 13
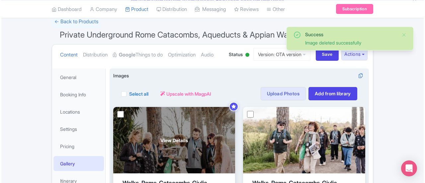
scroll to position [107, 0]
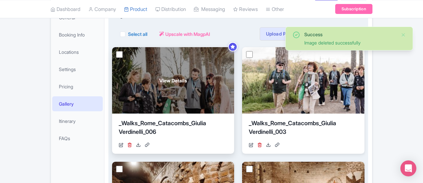
click at [127, 142] on link at bounding box center [129, 145] width 5 height 7
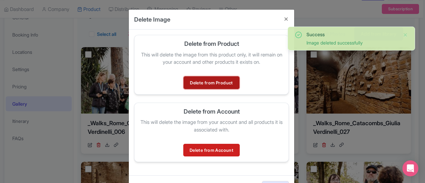
click at [203, 79] on link "Delete from Product" at bounding box center [212, 82] width 56 height 13
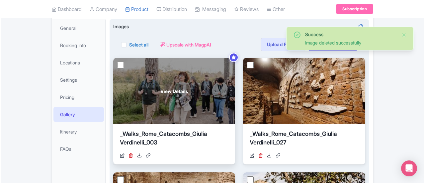
scroll to position [107, 0]
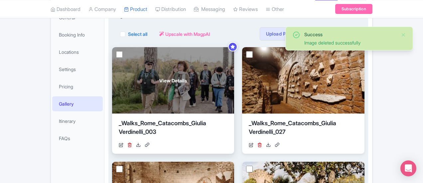
click at [127, 147] on link at bounding box center [129, 145] width 5 height 7
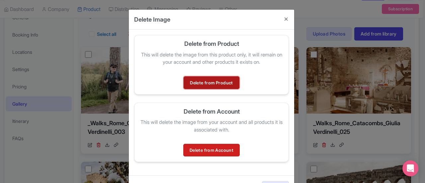
click at [205, 79] on link "Delete from Product" at bounding box center [212, 82] width 56 height 13
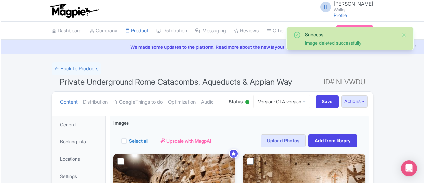
scroll to position [108, 0]
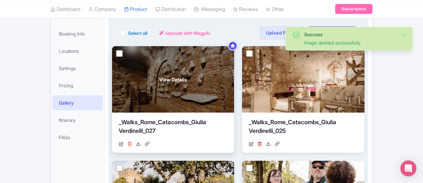
click at [127, 144] on icon at bounding box center [129, 144] width 5 height 5
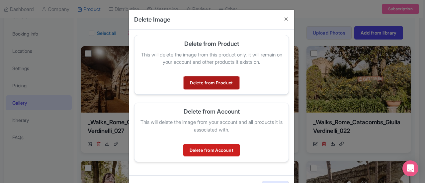
click at [207, 82] on link "Delete from Product" at bounding box center [212, 82] width 56 height 13
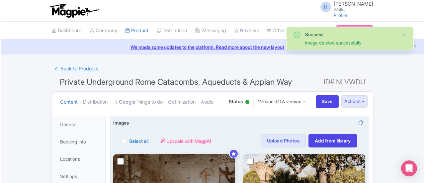
scroll to position [108, 0]
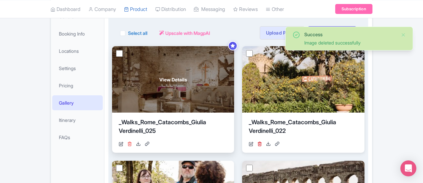
click at [127, 142] on icon at bounding box center [129, 144] width 5 height 5
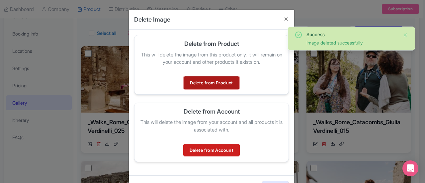
click at [196, 82] on link "Delete from Product" at bounding box center [212, 82] width 56 height 13
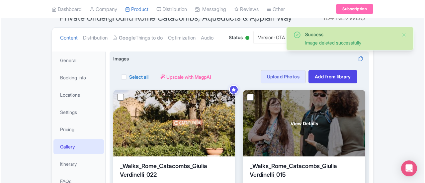
scroll to position [107, 0]
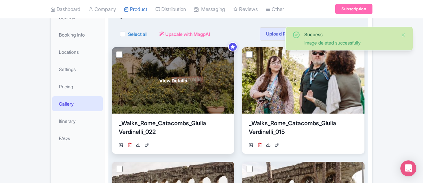
click at [119, 144] on div "[URL][DOMAIN_NAME]" at bounding box center [173, 145] width 109 height 7
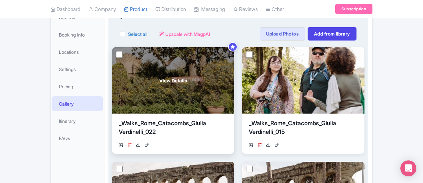
click at [127, 145] on icon at bounding box center [129, 145] width 5 height 5
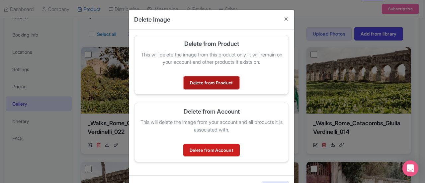
click at [191, 83] on link "Delete from Product" at bounding box center [212, 82] width 56 height 13
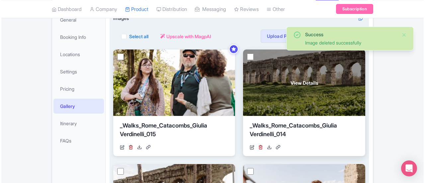
scroll to position [107, 0]
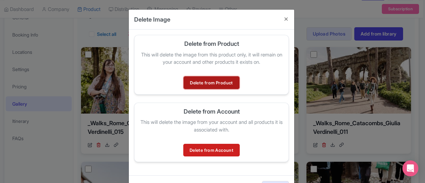
click at [202, 79] on link "Delete from Product" at bounding box center [212, 82] width 56 height 13
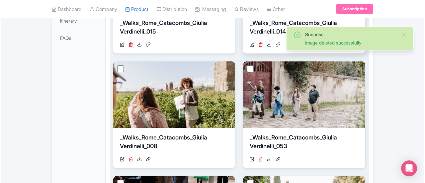
scroll to position [208, 0]
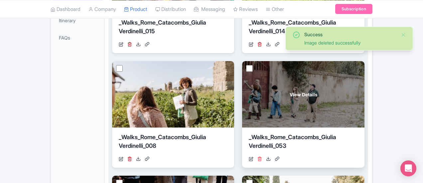
click at [257, 158] on icon at bounding box center [259, 159] width 5 height 5
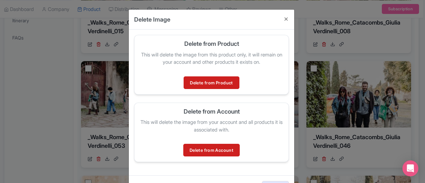
click at [204, 74] on div "Delete from Product This will delete the image from this product only, it will …" at bounding box center [211, 65] width 155 height 60
click at [203, 77] on link "Delete from Product" at bounding box center [212, 82] width 56 height 13
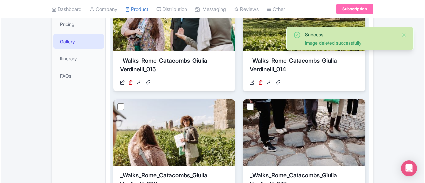
scroll to position [208, 0]
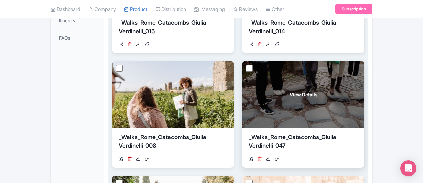
click at [257, 158] on icon at bounding box center [259, 159] width 5 height 5
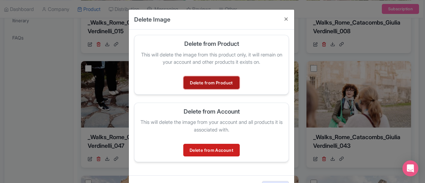
click at [208, 81] on link "Delete from Product" at bounding box center [212, 82] width 56 height 13
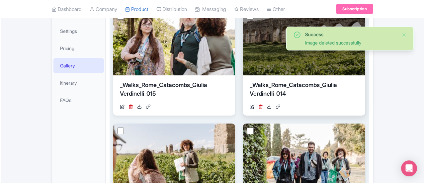
scroll to position [208, 0]
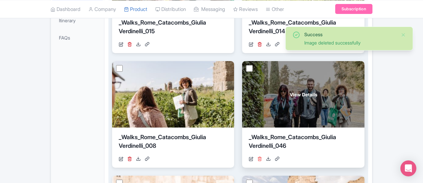
click at [257, 160] on icon at bounding box center [259, 159] width 5 height 5
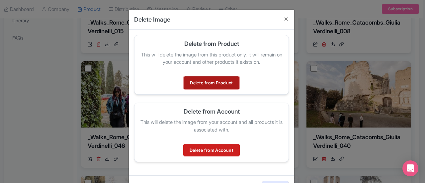
click at [222, 83] on link "Delete from Product" at bounding box center [212, 82] width 56 height 13
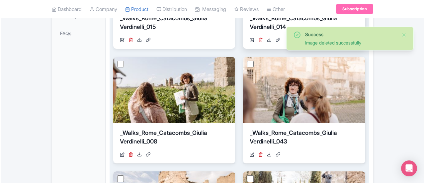
scroll to position [241, 0]
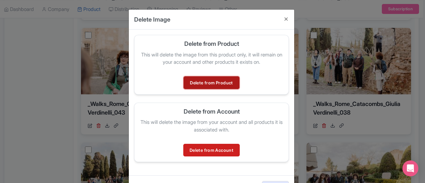
click at [225, 80] on link "Delete from Product" at bounding box center [212, 82] width 56 height 13
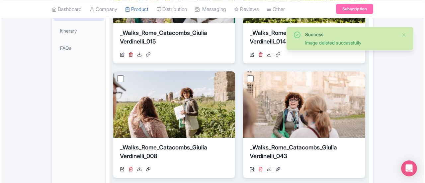
scroll to position [208, 0]
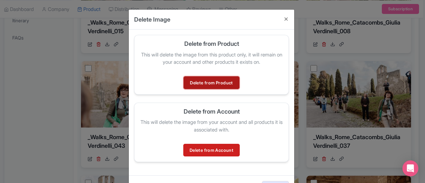
click at [226, 82] on link "Delete from Product" at bounding box center [212, 82] width 56 height 13
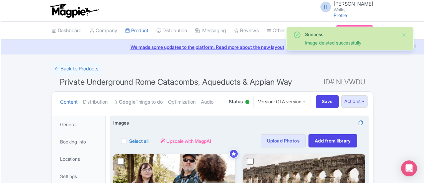
scroll to position [241, 0]
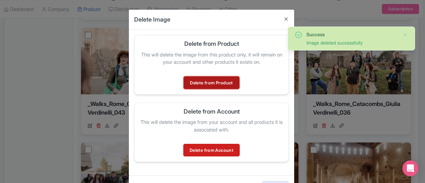
click at [220, 83] on link "Delete from Product" at bounding box center [212, 82] width 56 height 13
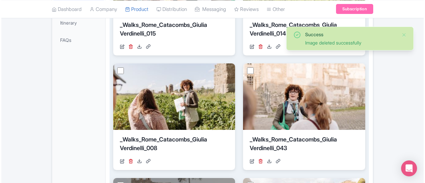
scroll to position [241, 0]
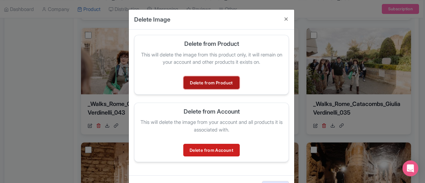
click at [209, 80] on link "Delete from Product" at bounding box center [212, 82] width 56 height 13
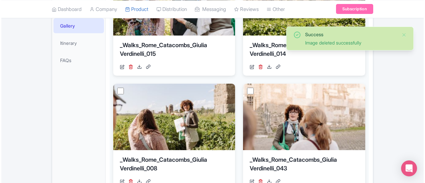
scroll to position [208, 0]
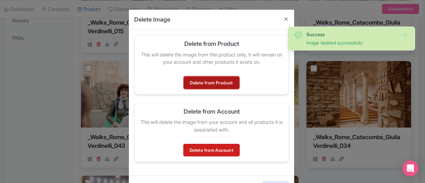
click at [229, 81] on link "Delete from Product" at bounding box center [212, 82] width 56 height 13
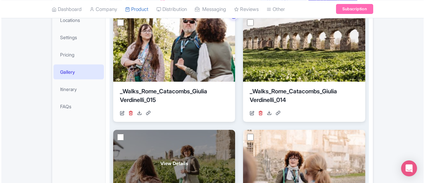
scroll to position [107, 0]
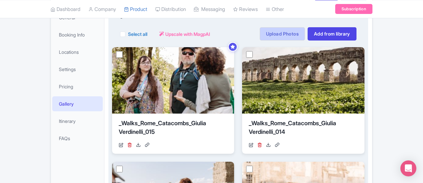
click at [305, 34] on link "Upload Photos" at bounding box center [282, 33] width 45 height 13
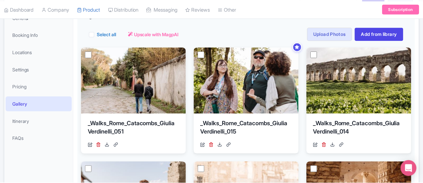
scroll to position [115, 0]
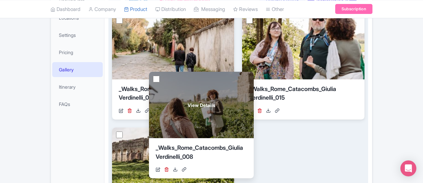
scroll to position [108, 0]
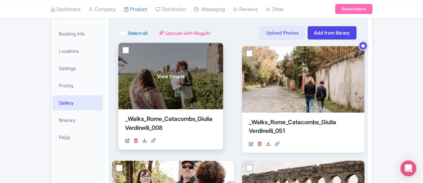
drag, startPoint x: 162, startPoint y: 145, endPoint x: 167, endPoint y: 69, distance: 75.6
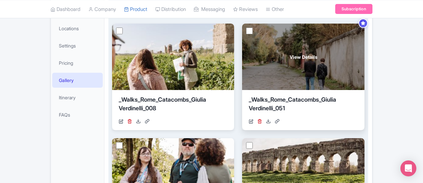
scroll to position [141, 0]
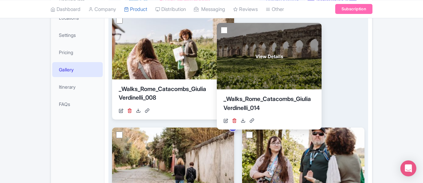
drag, startPoint x: 155, startPoint y: 150, endPoint x: 259, endPoint y: 47, distance: 146.9
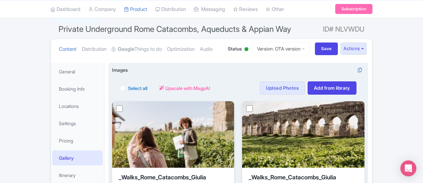
scroll to position [0, 0]
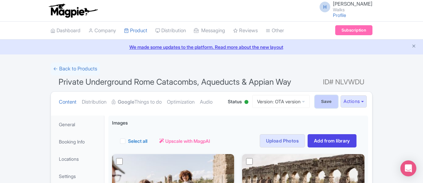
click at [338, 100] on input "Save" at bounding box center [326, 101] width 23 height 13
type input "Saving..."
